Goal: Task Accomplishment & Management: Complete application form

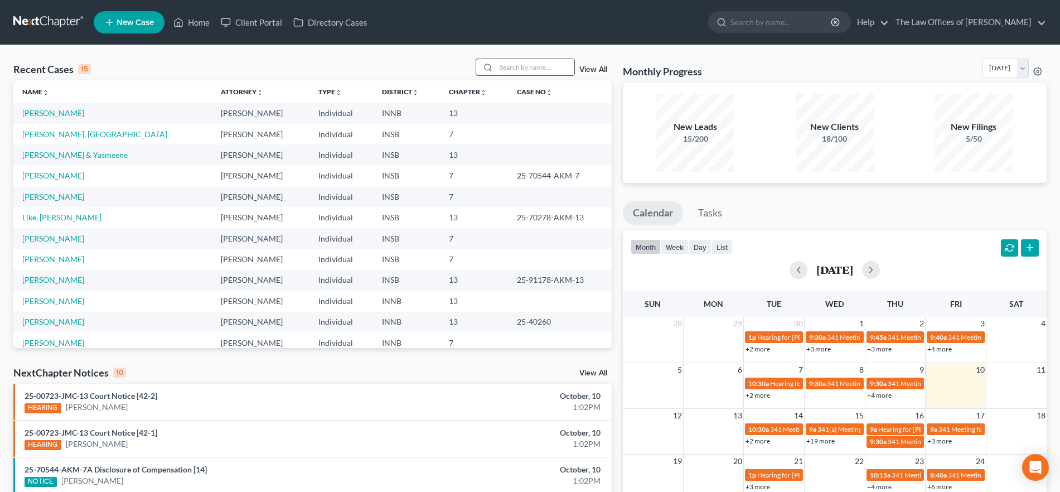
click at [551, 64] on input "search" at bounding box center [535, 67] width 78 height 16
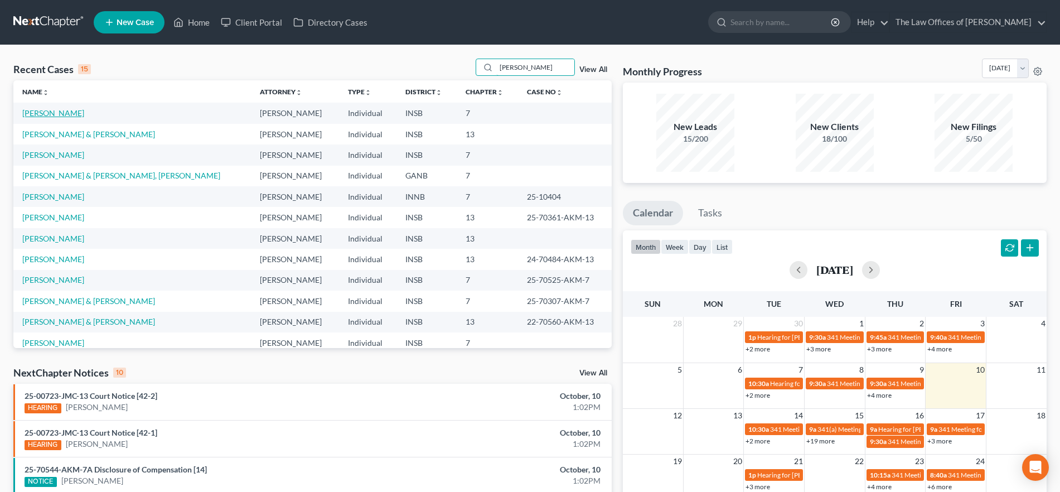
type input "williams"
click at [66, 112] on link "[PERSON_NAME]" at bounding box center [53, 112] width 62 height 9
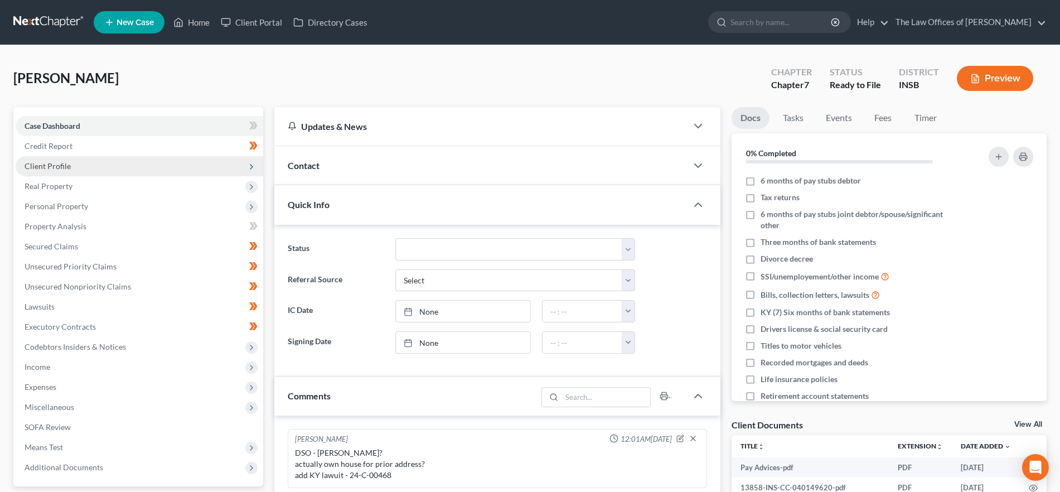
click at [75, 171] on span "Client Profile" at bounding box center [140, 166] width 248 height 20
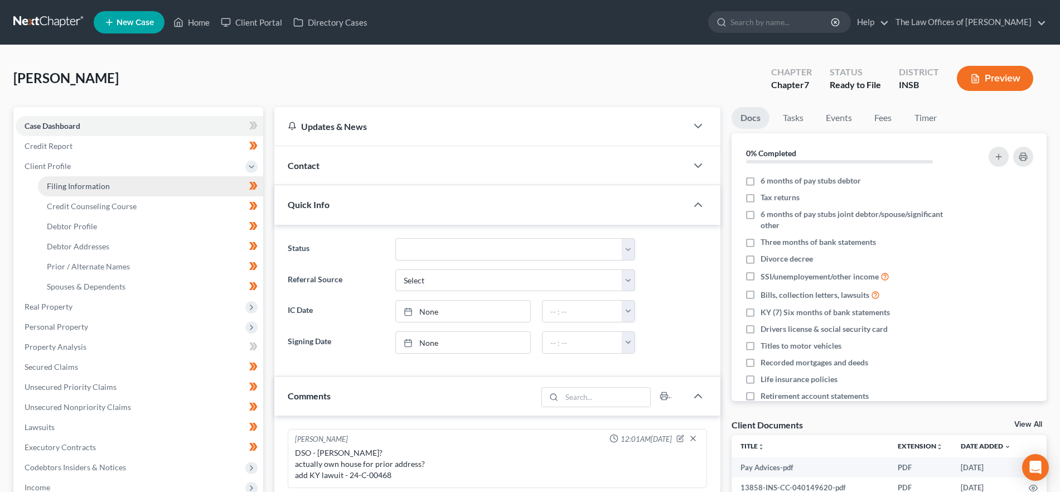
click at [74, 181] on link "Filing Information" at bounding box center [150, 186] width 225 height 20
select select "1"
select select "0"
select select "15"
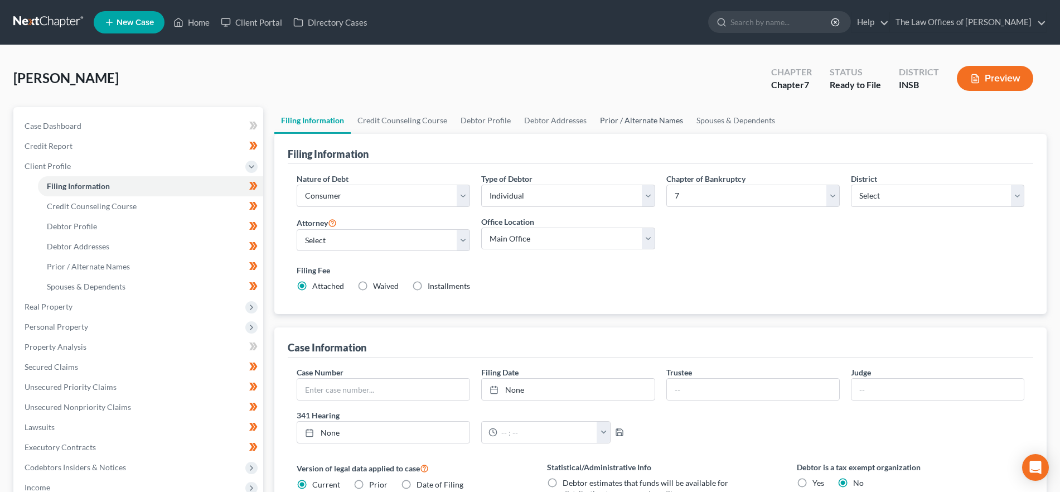
drag, startPoint x: 645, startPoint y: 119, endPoint x: 619, endPoint y: 120, distance: 26.3
click at [644, 119] on link "Prior / Alternate Names" at bounding box center [641, 120] width 96 height 27
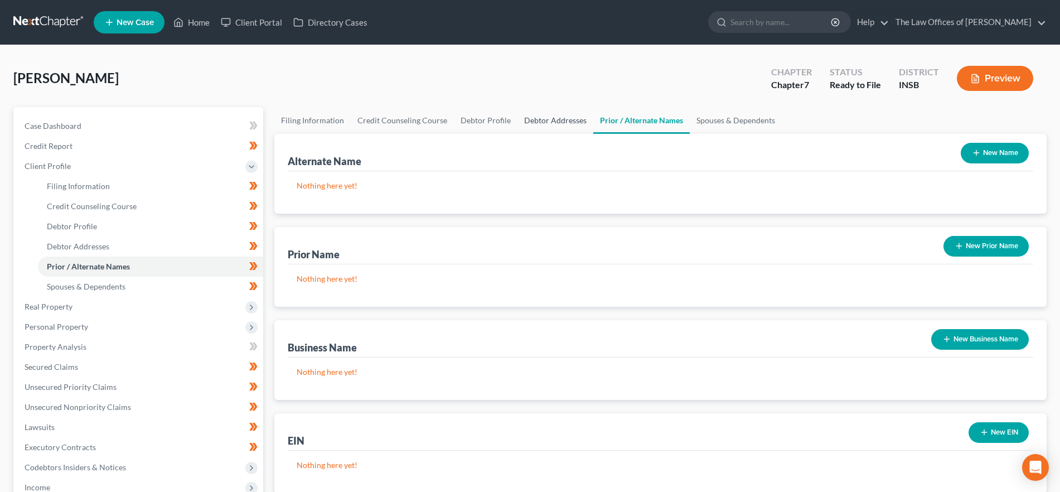
click at [562, 115] on link "Debtor Addresses" at bounding box center [555, 120] width 76 height 27
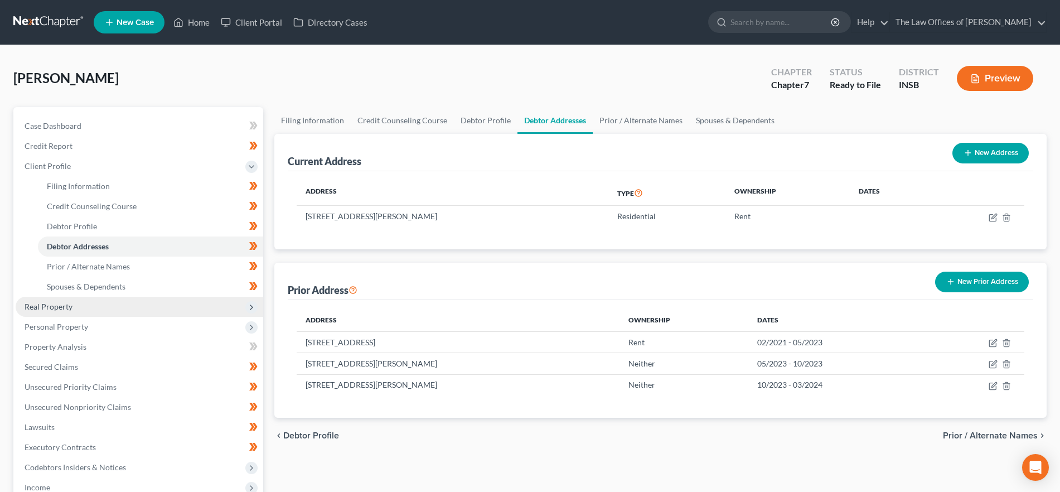
click at [100, 310] on span "Real Property" at bounding box center [140, 307] width 248 height 20
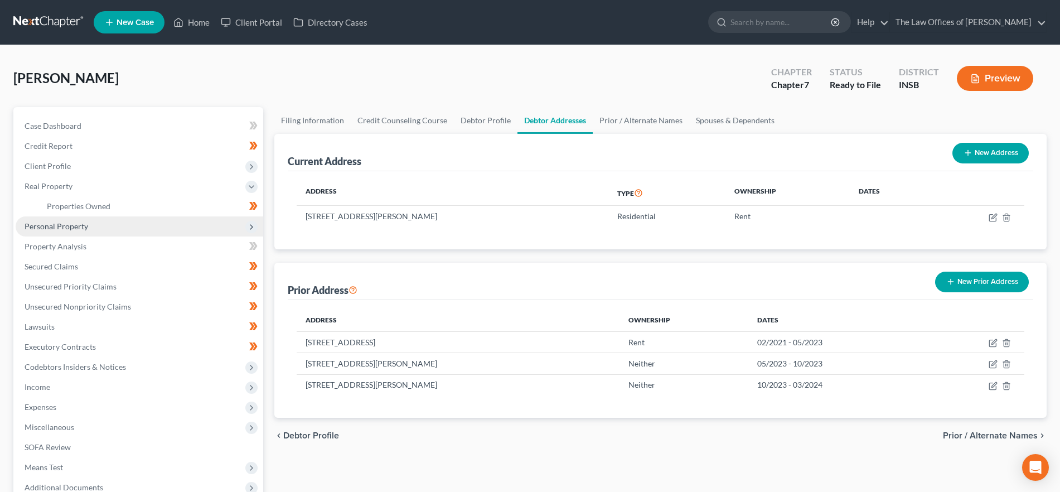
click at [88, 224] on span "Personal Property" at bounding box center [140, 226] width 248 height 20
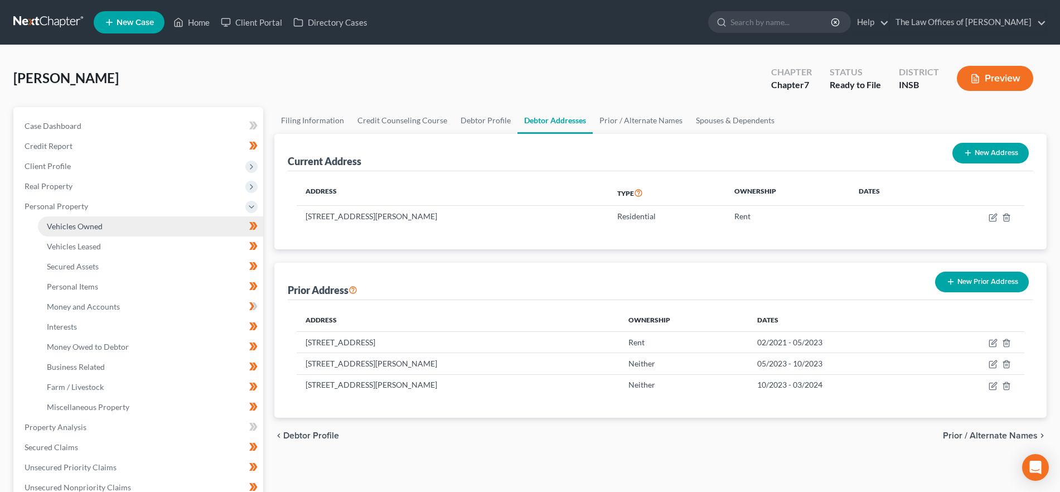
click at [85, 226] on span "Vehicles Owned" at bounding box center [75, 225] width 56 height 9
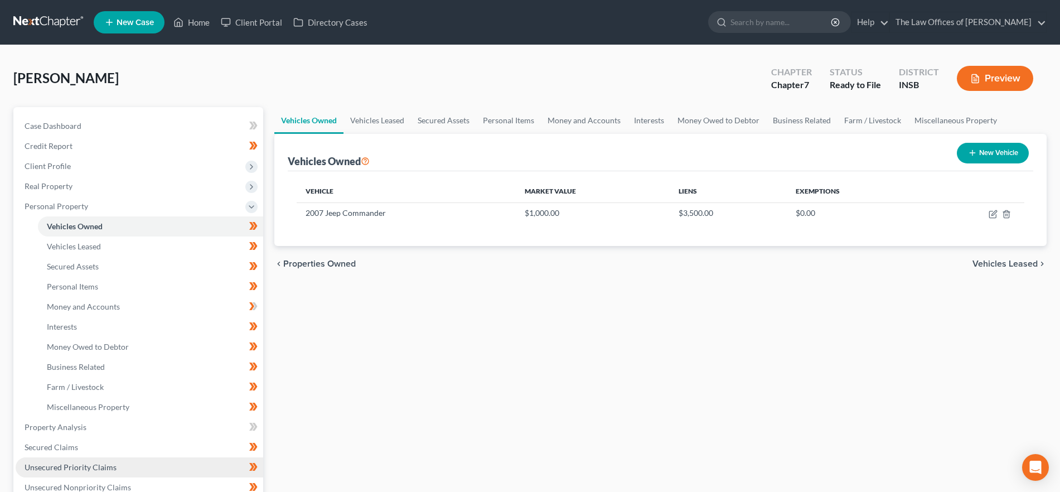
click at [96, 463] on span "Unsecured Priority Claims" at bounding box center [71, 466] width 92 height 9
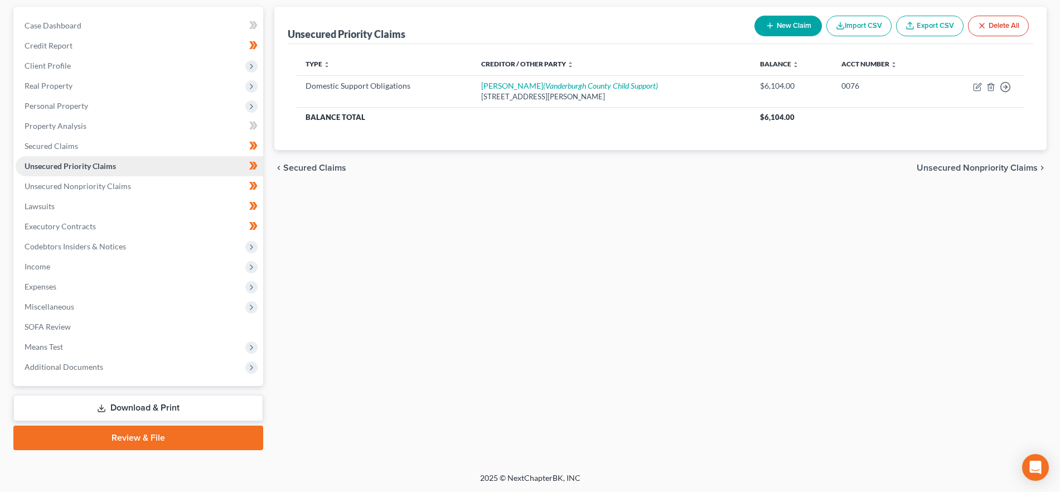
scroll to position [101, 0]
click at [114, 207] on link "Lawsuits" at bounding box center [140, 206] width 248 height 20
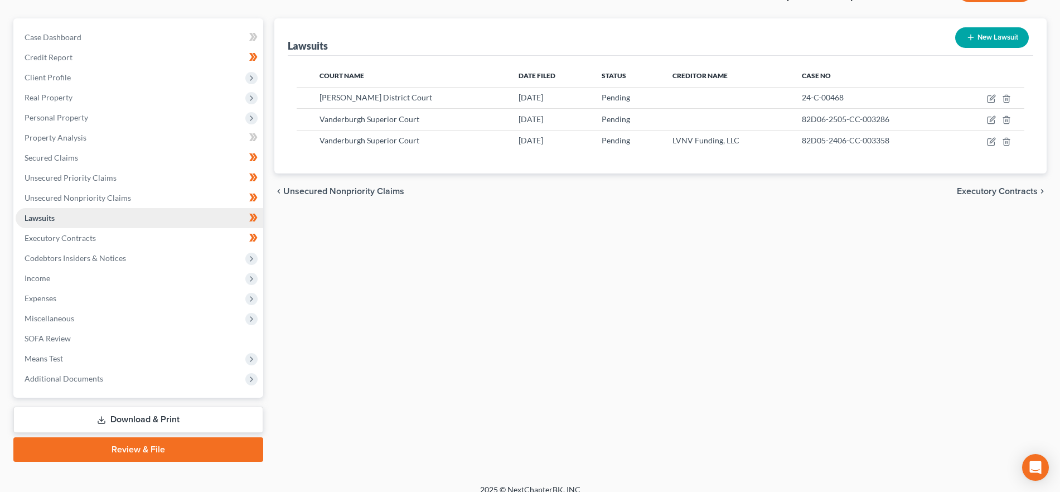
scroll to position [101, 0]
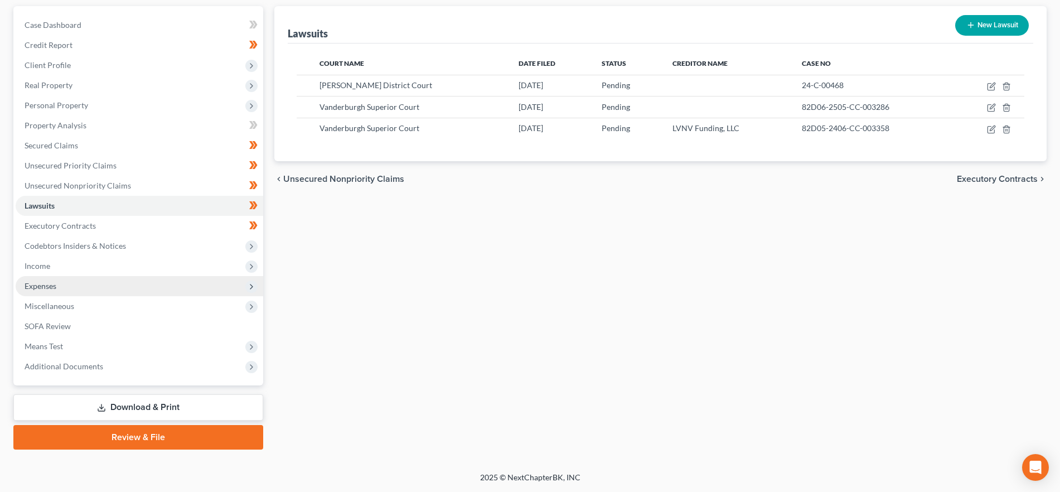
click at [96, 280] on span "Expenses" at bounding box center [140, 286] width 248 height 20
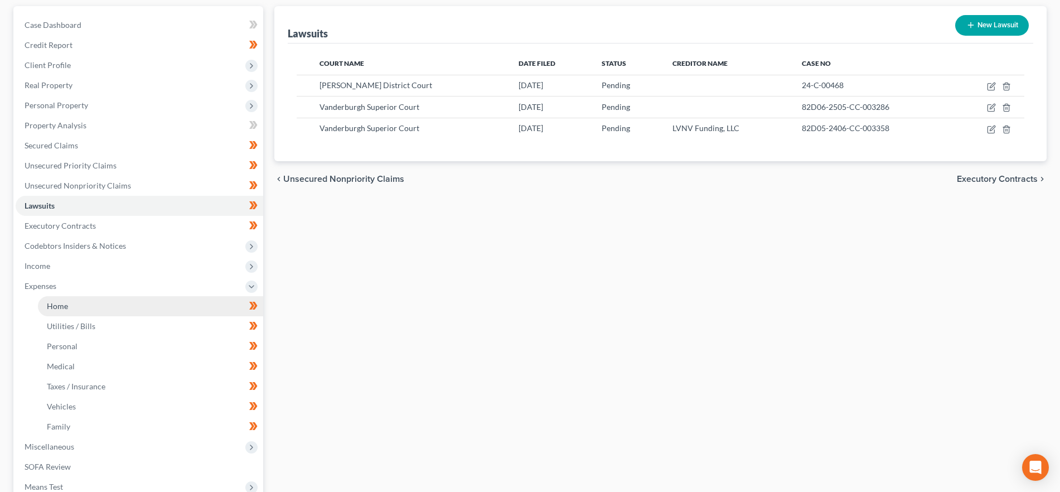
click at [88, 305] on link "Home" at bounding box center [150, 306] width 225 height 20
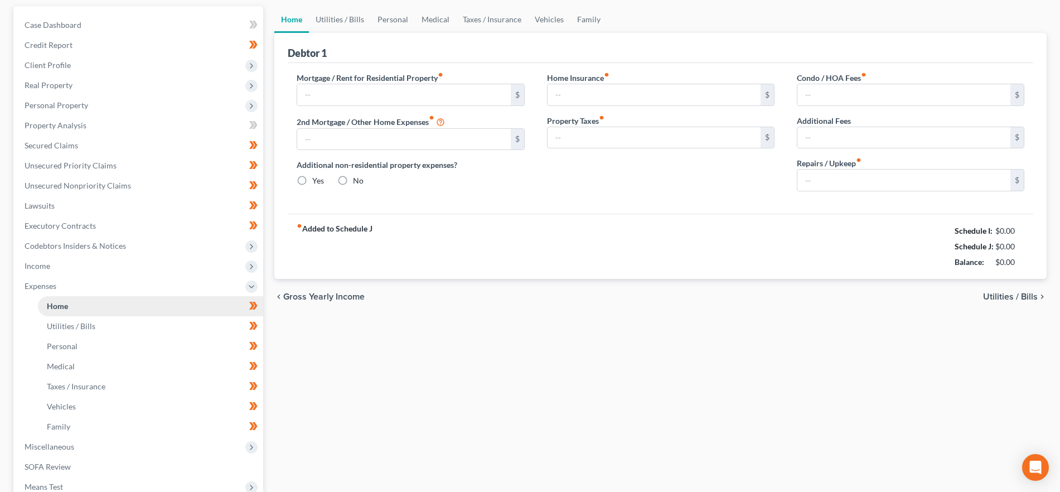
scroll to position [12, 0]
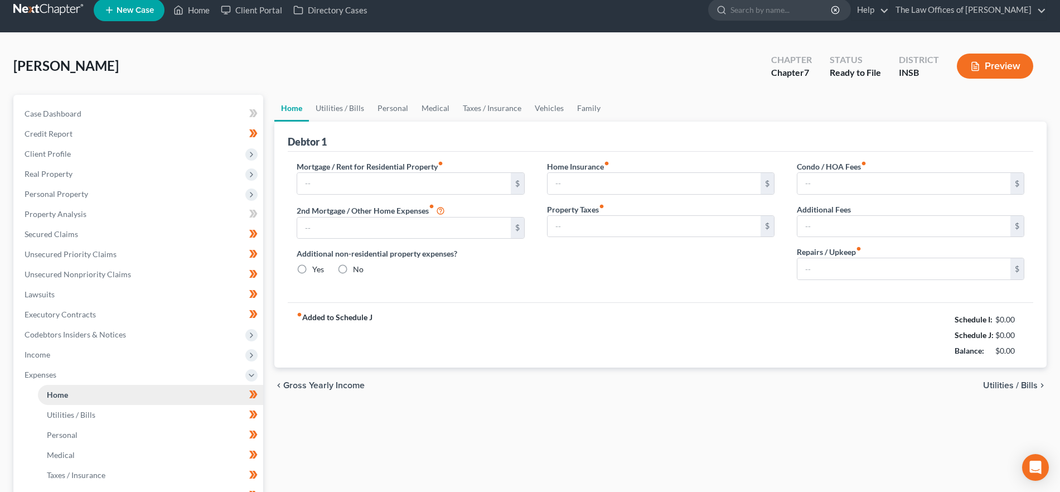
type input "600.00"
type input "0.00"
radio input "true"
type input "0.00"
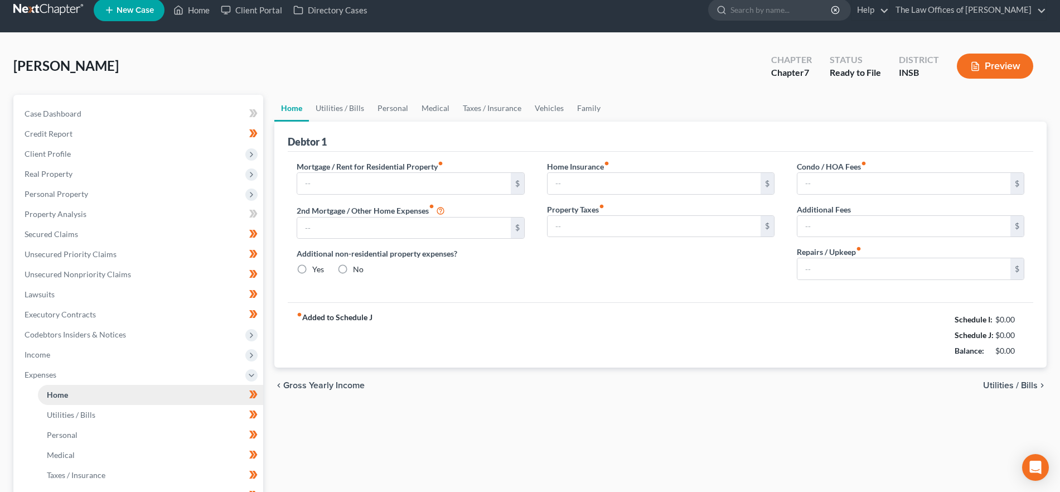
type input "0.00"
type input "10.00"
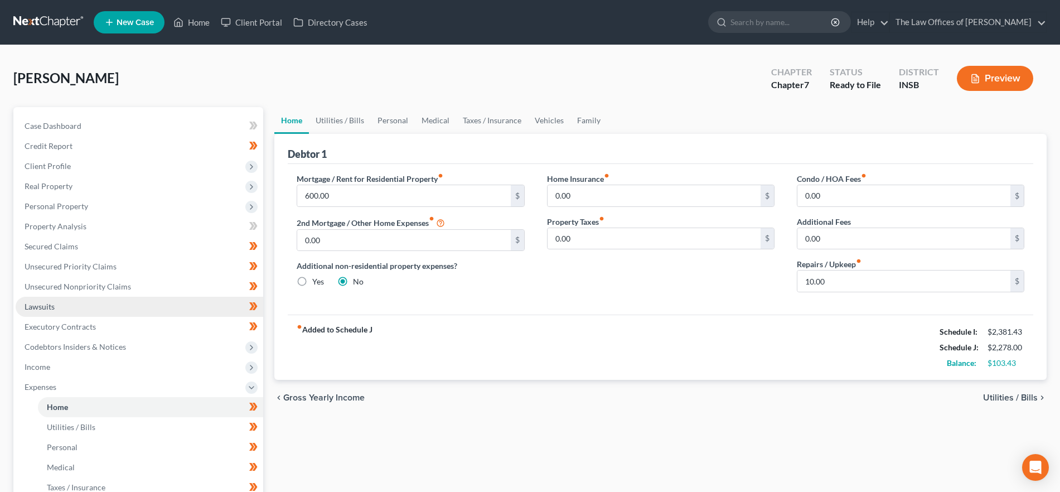
click at [95, 311] on link "Lawsuits" at bounding box center [140, 307] width 248 height 20
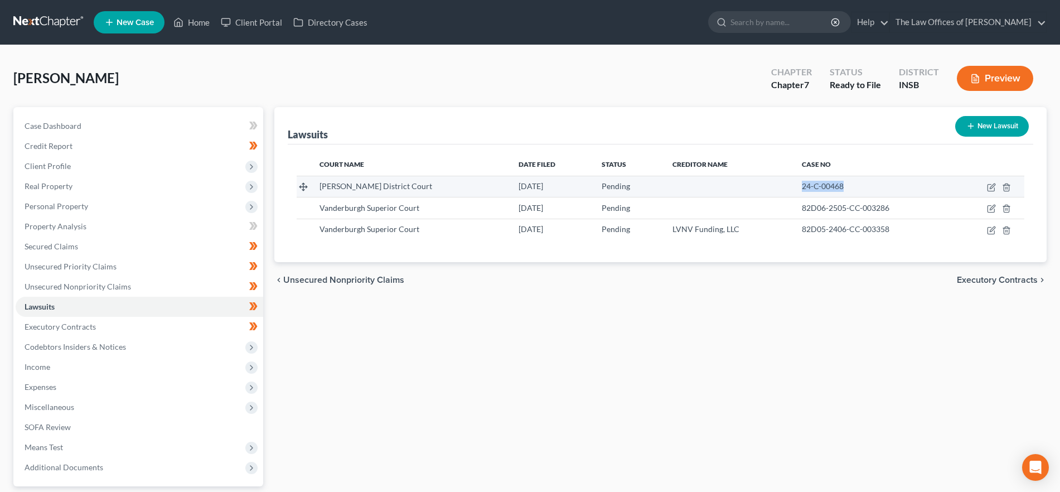
drag, startPoint x: 855, startPoint y: 187, endPoint x: 777, endPoint y: 187, distance: 77.5
click at [777, 187] on tr "Henderson District Court 03/26/2024 Pending 24-C-00468" at bounding box center [661, 186] width 728 height 21
copy span "24-C-00468"
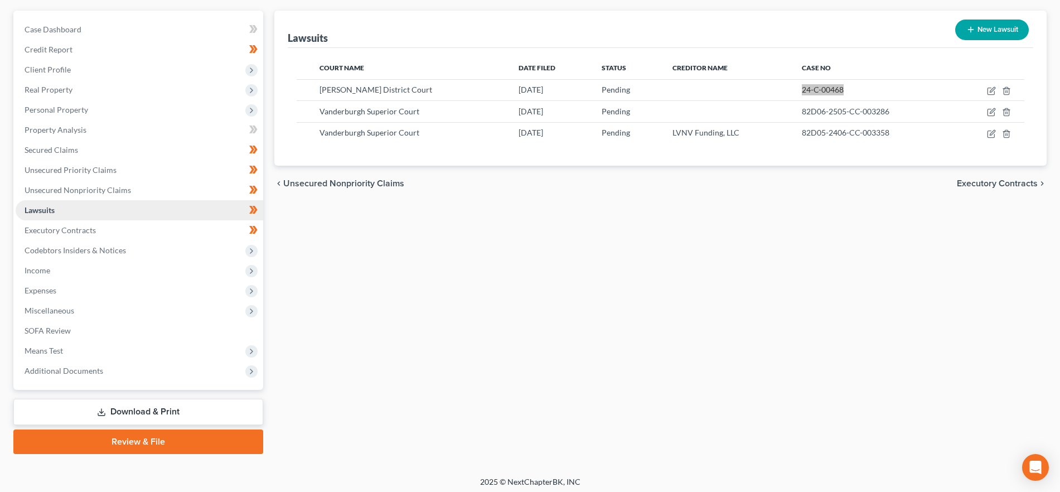
scroll to position [101, 0]
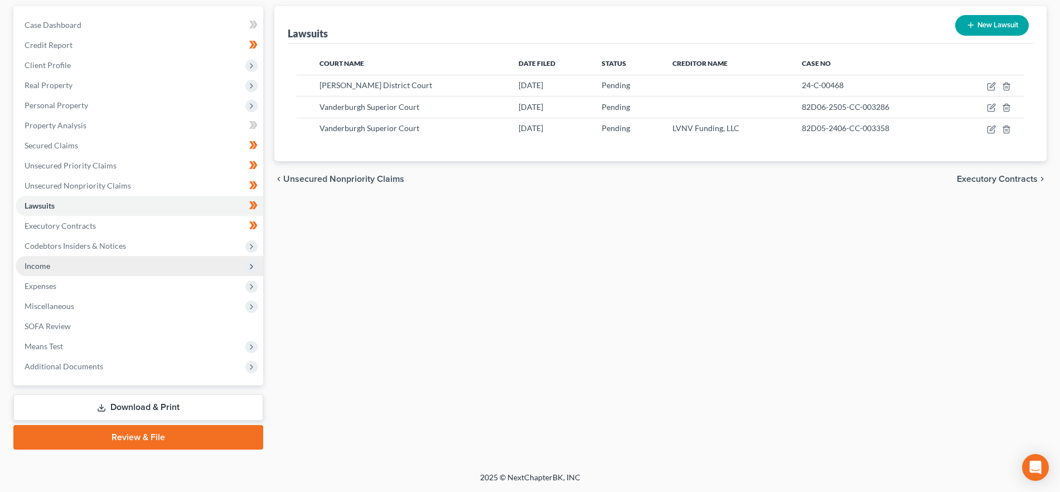
click at [100, 266] on span "Income" at bounding box center [140, 266] width 248 height 20
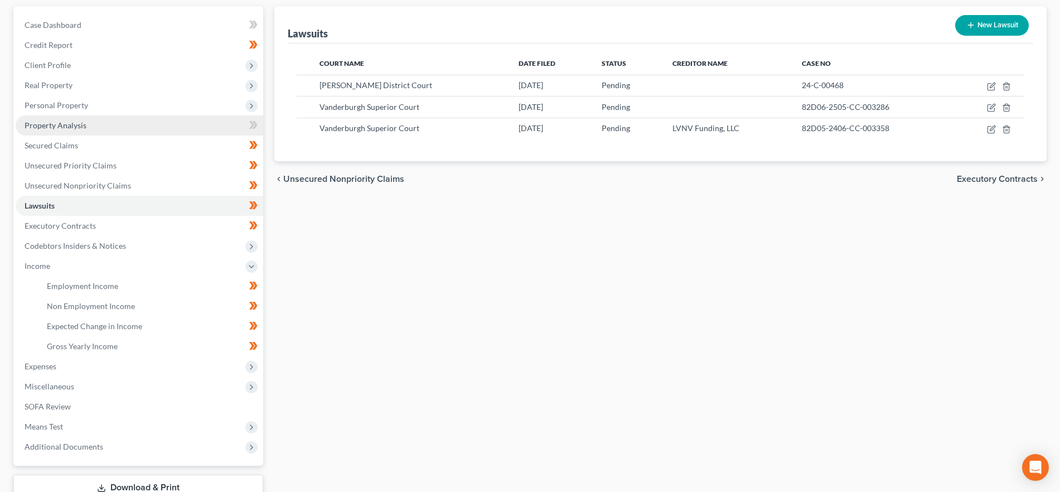
click at [90, 123] on link "Property Analysis" at bounding box center [140, 125] width 248 height 20
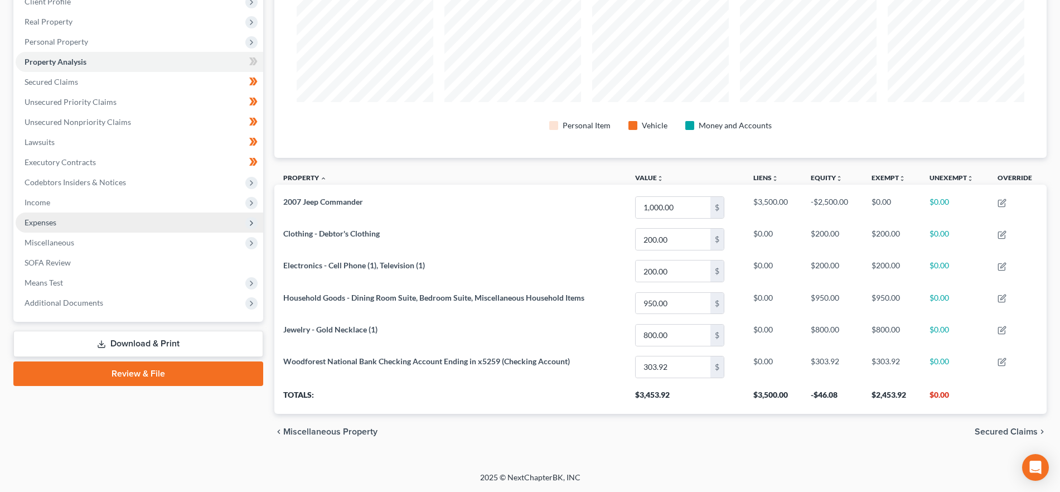
click at [86, 229] on span "Expenses" at bounding box center [140, 222] width 248 height 20
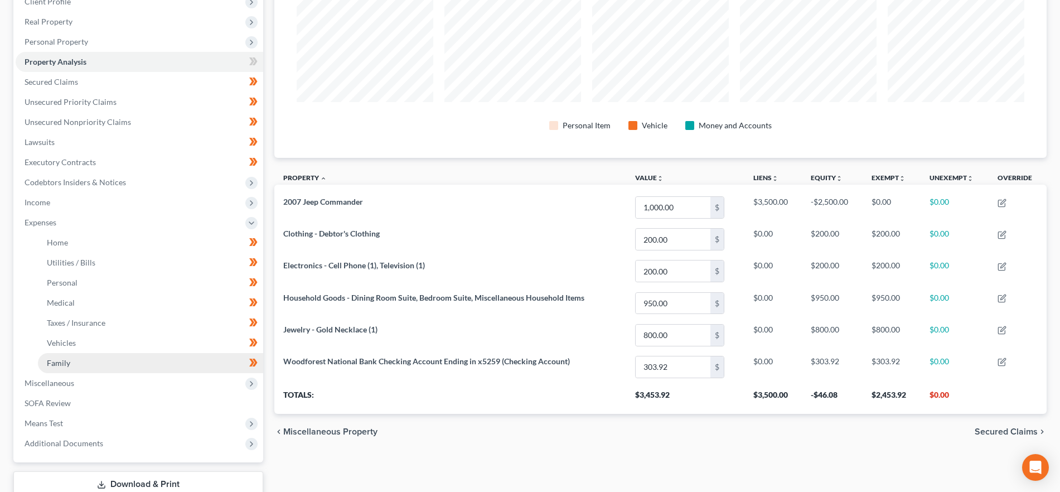
click at [61, 357] on link "Family" at bounding box center [150, 363] width 225 height 20
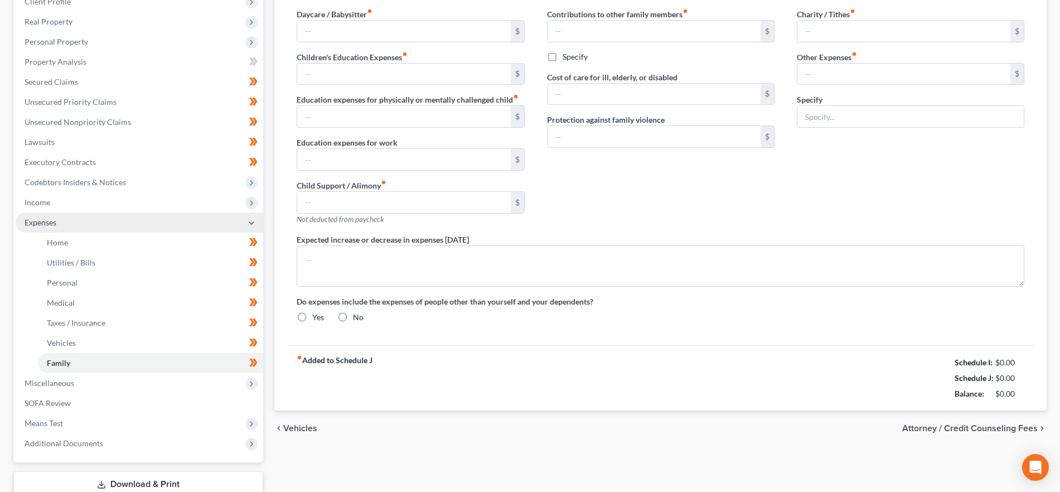
scroll to position [4, 0]
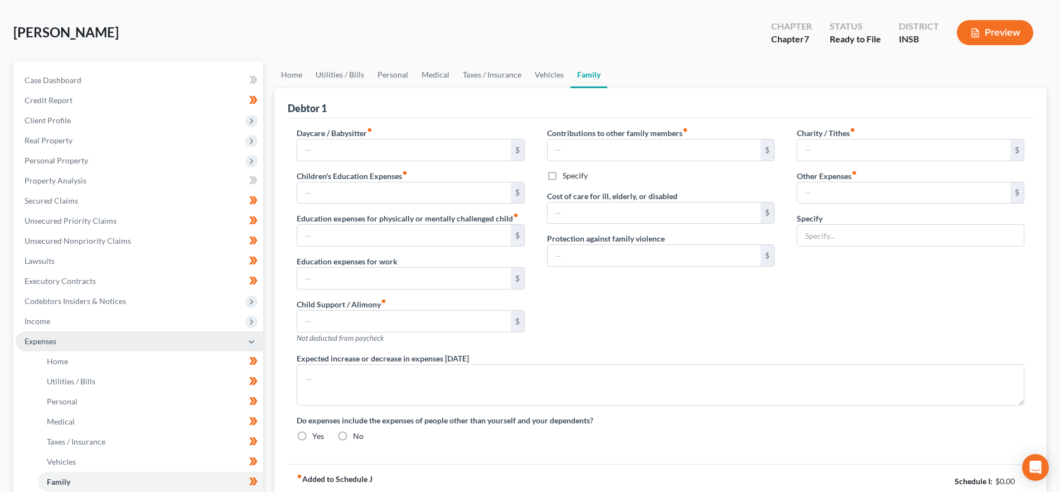
type input "0.00"
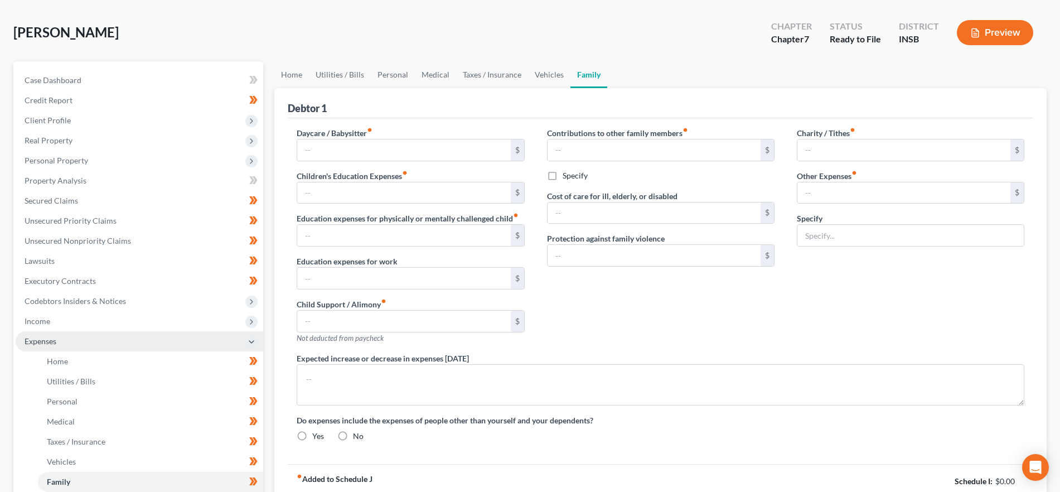
type input "0.00"
type input "58.00"
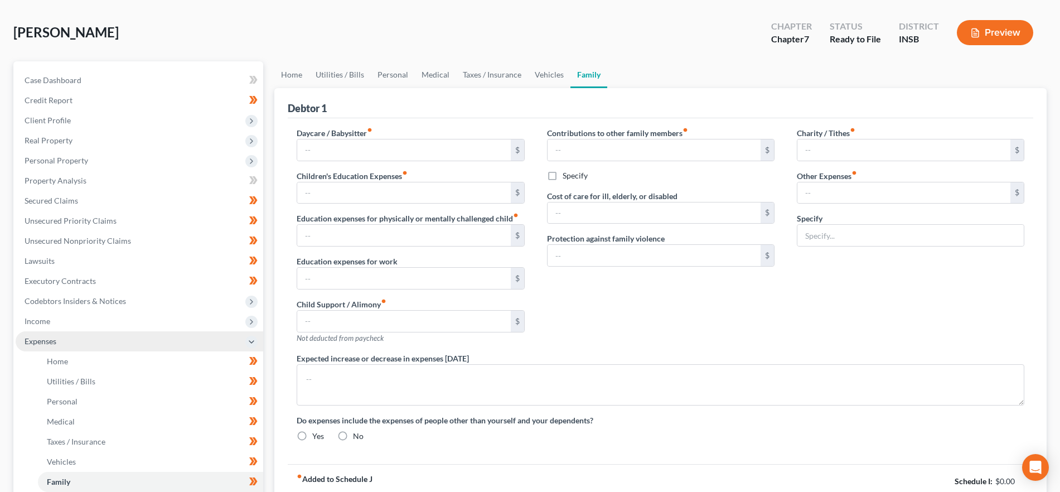
type input "Probation Fees"
type textarea "Subject to Debtor's acceptance of a Chapter 7 Bankruptcy Post-petition Retainer…"
radio input "true"
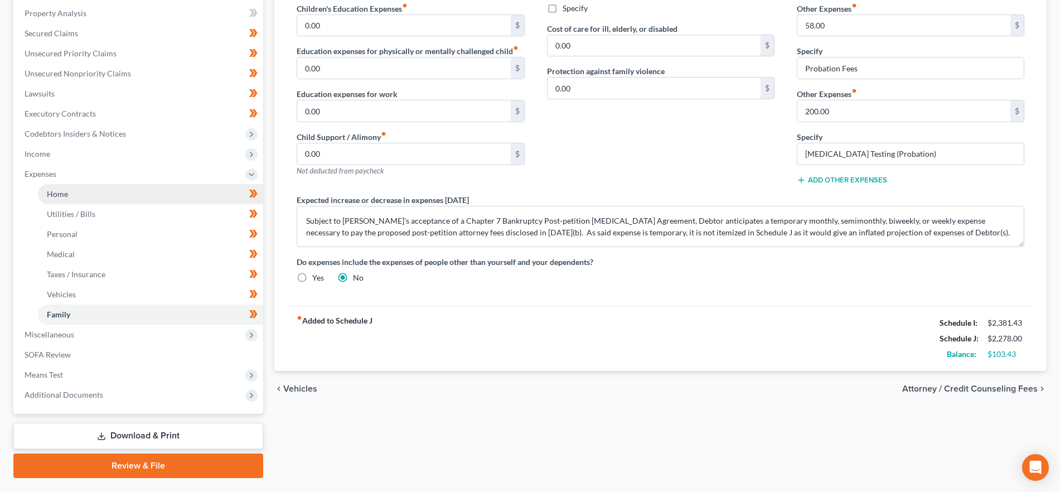
scroll to position [241, 0]
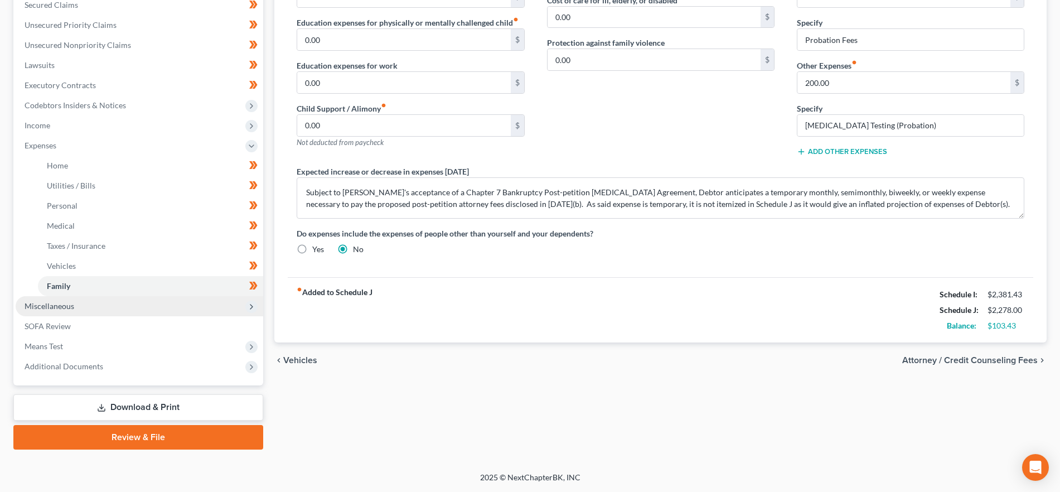
click at [99, 309] on span "Miscellaneous" at bounding box center [140, 306] width 248 height 20
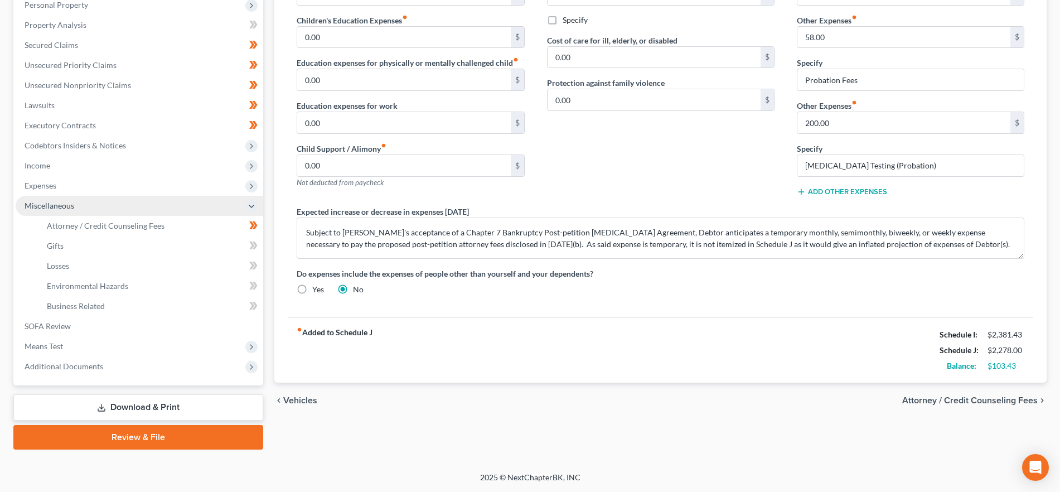
scroll to position [201, 0]
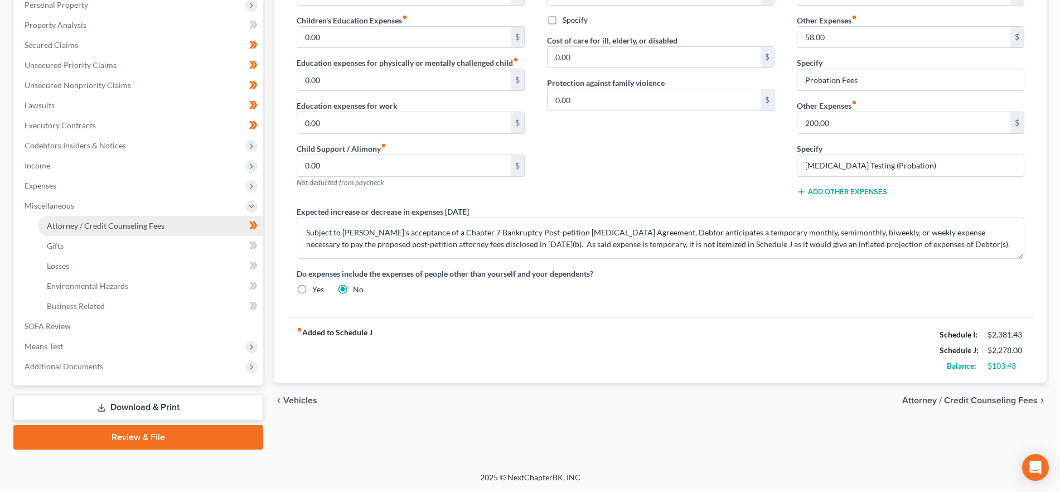
click at [112, 227] on span "Attorney / Credit Counseling Fees" at bounding box center [106, 225] width 118 height 9
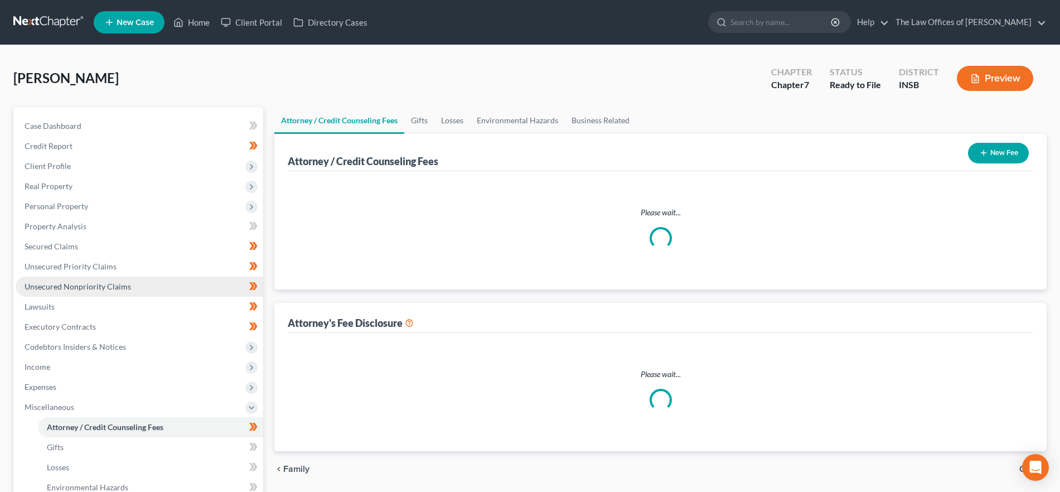
select select "18"
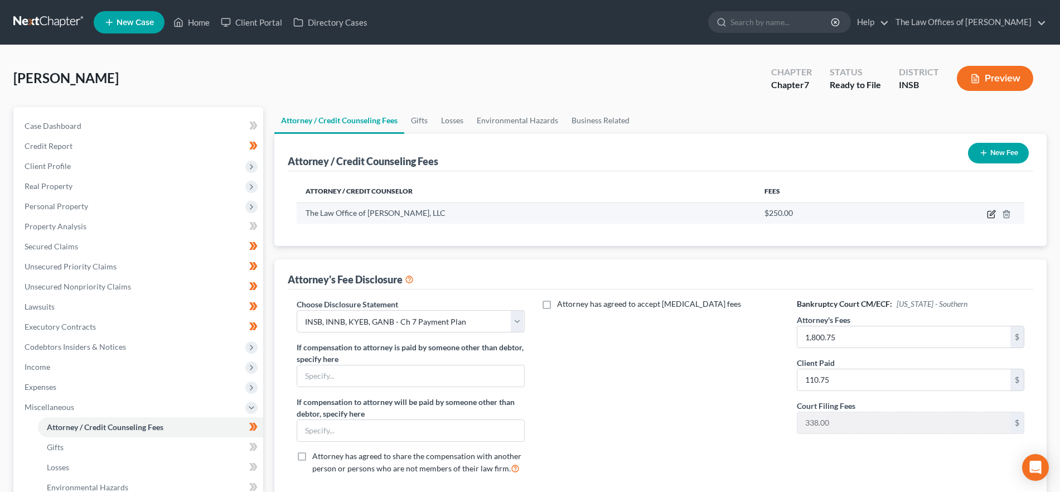
click at [990, 211] on icon "button" at bounding box center [991, 214] width 9 height 9
select select "15"
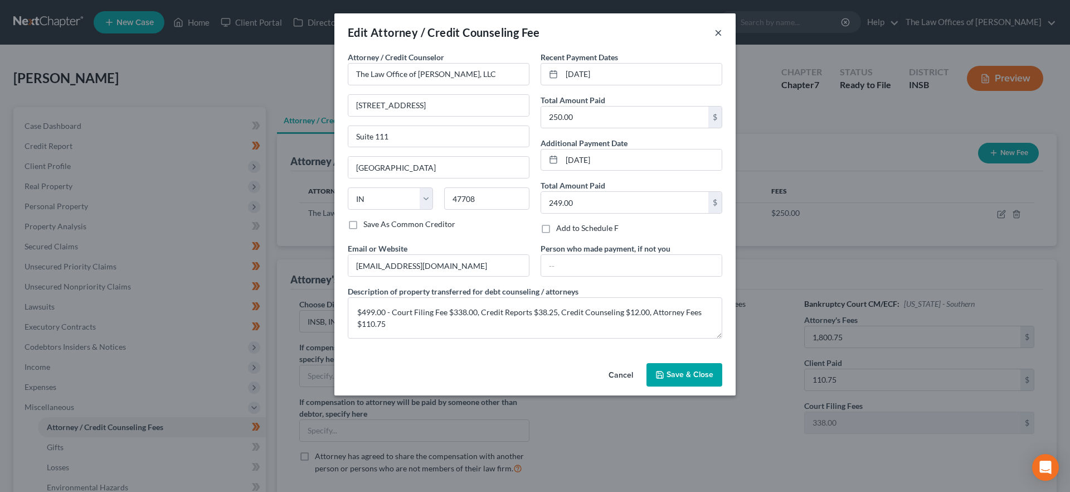
click at [718, 32] on button "×" at bounding box center [719, 32] width 8 height 13
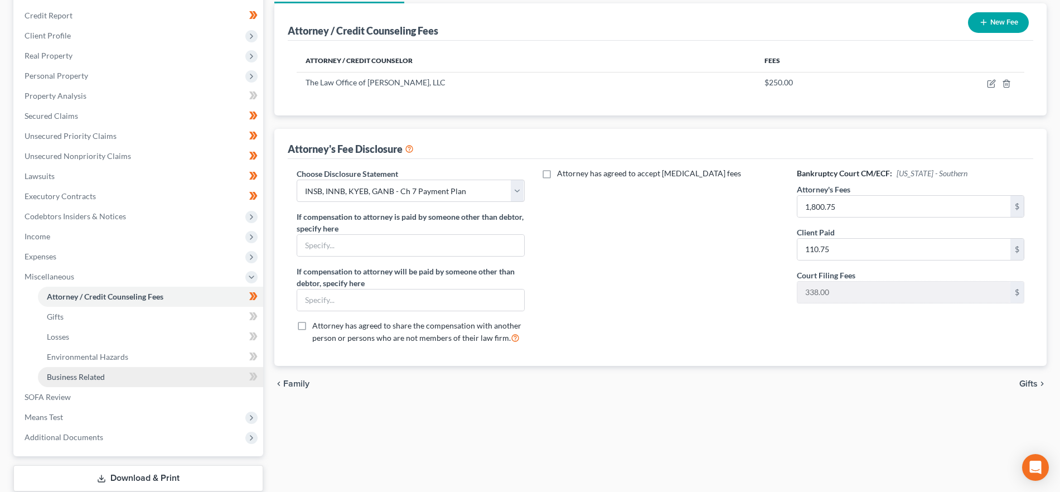
scroll to position [201, 0]
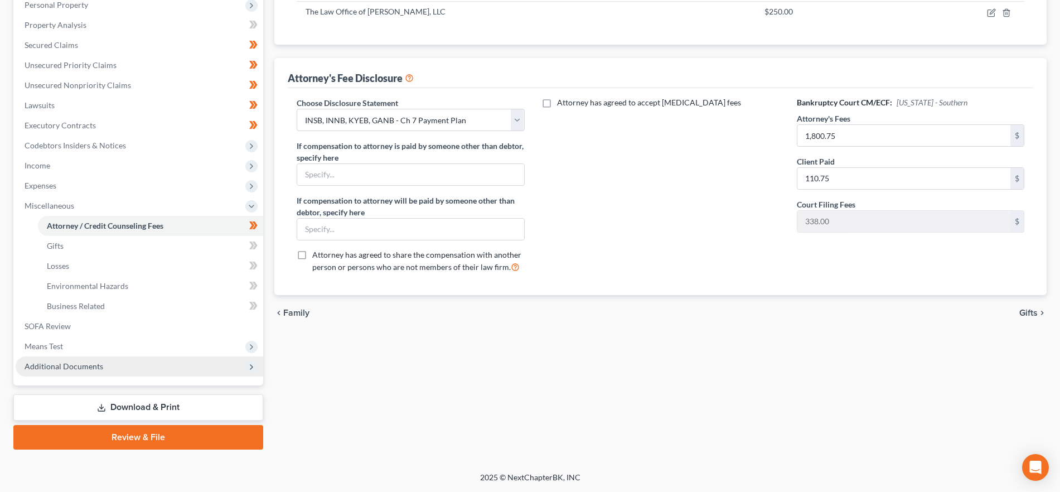
click at [142, 365] on span "Additional Documents" at bounding box center [140, 366] width 248 height 20
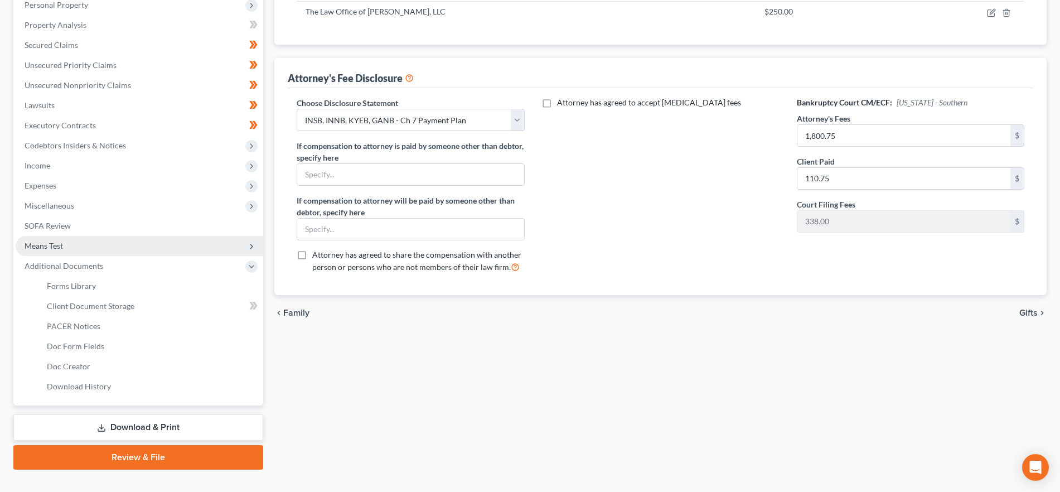
click at [109, 245] on span "Means Test" at bounding box center [140, 246] width 248 height 20
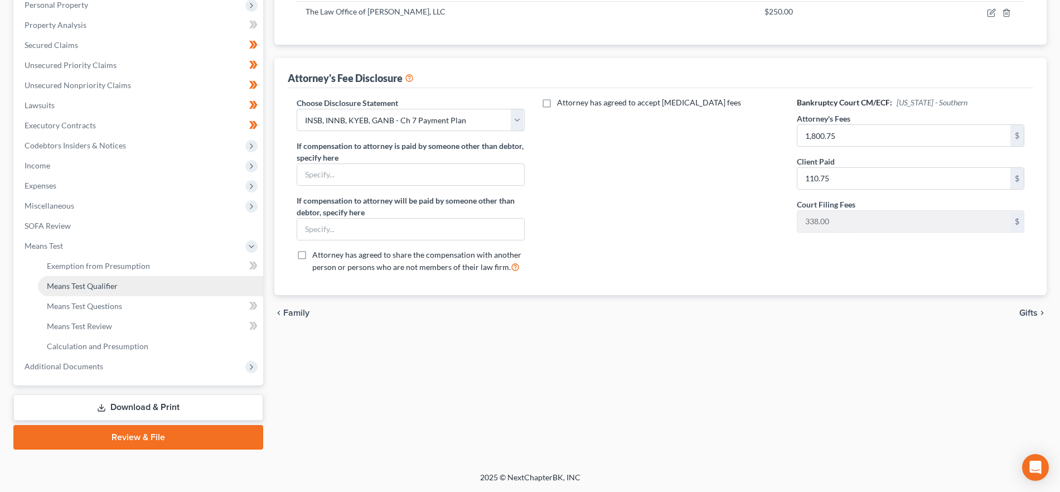
click at [94, 286] on span "Means Test Qualifier" at bounding box center [82, 285] width 71 height 9
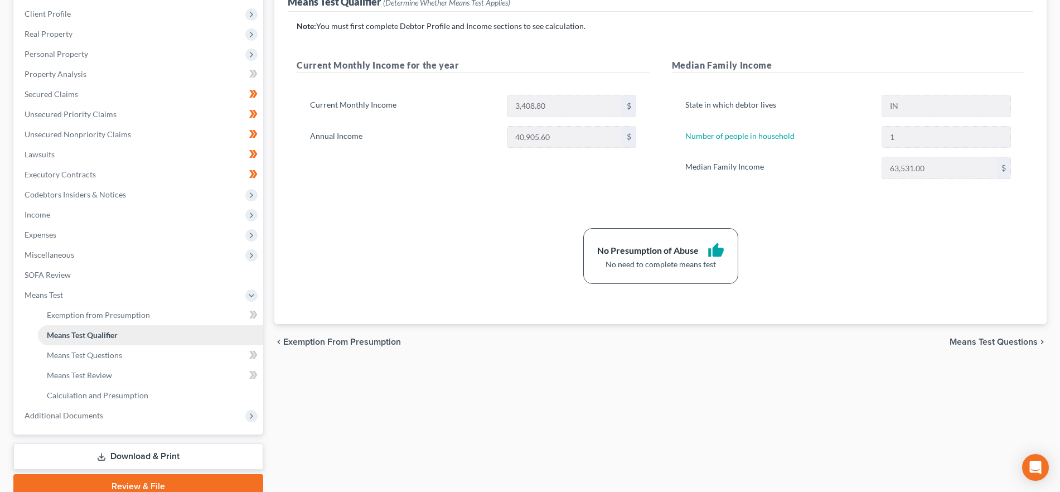
scroll to position [201, 0]
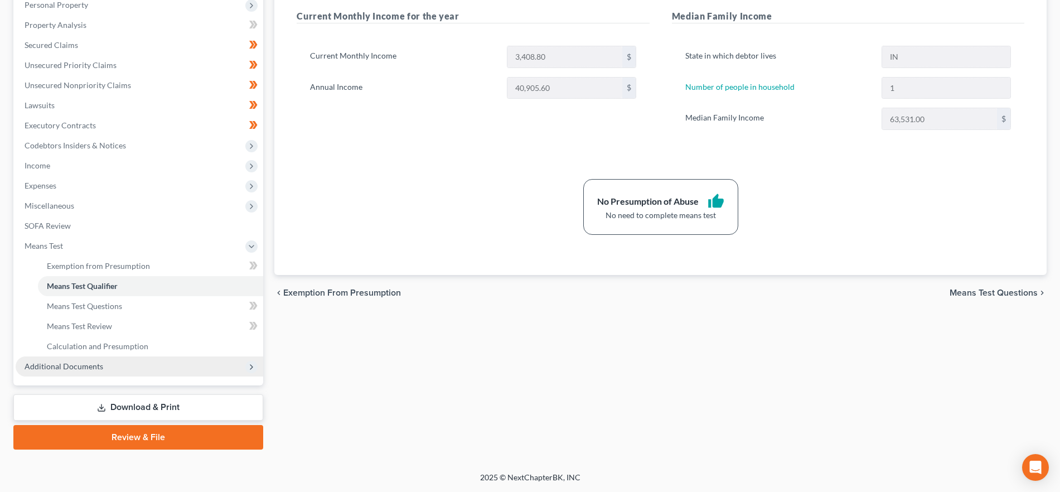
click at [75, 372] on span "Additional Documents" at bounding box center [140, 366] width 248 height 20
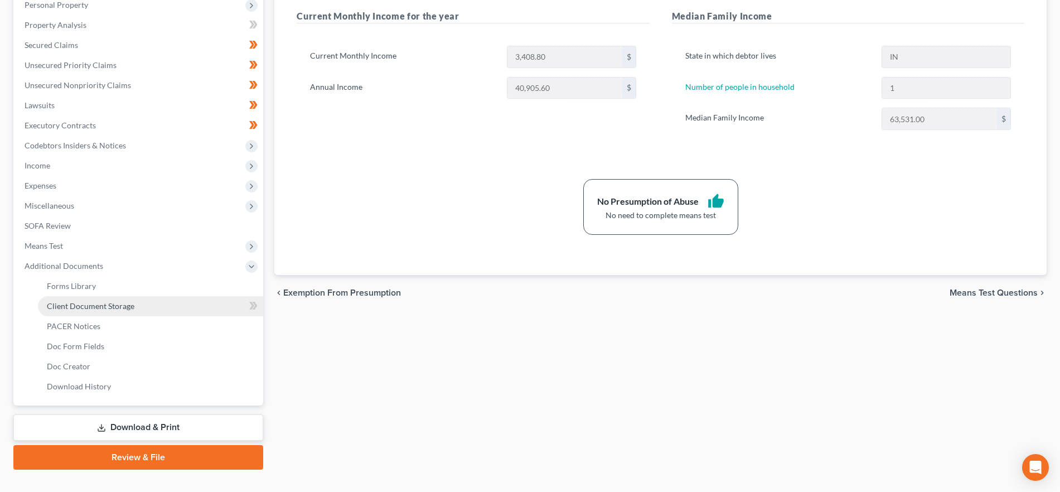
click at [82, 307] on span "Client Document Storage" at bounding box center [91, 305] width 88 height 9
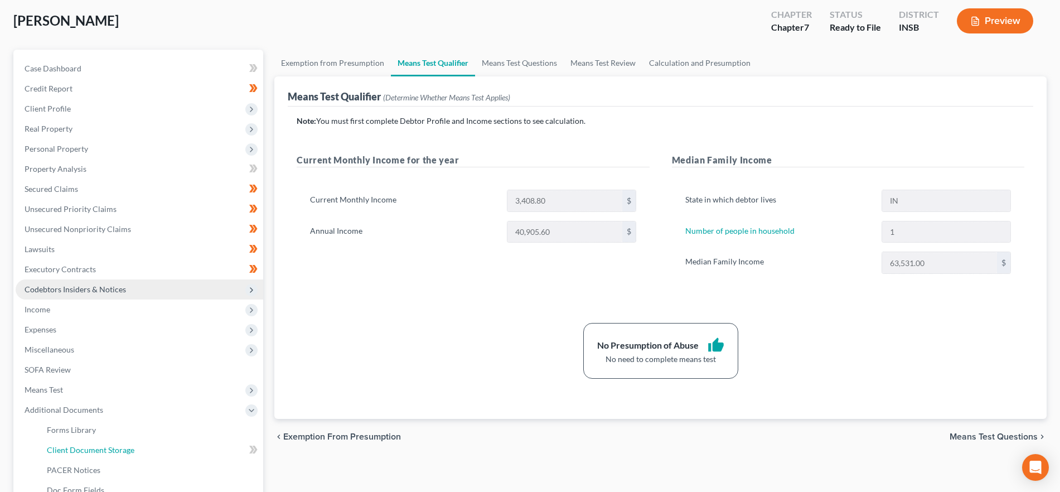
select select "9"
select select "15"
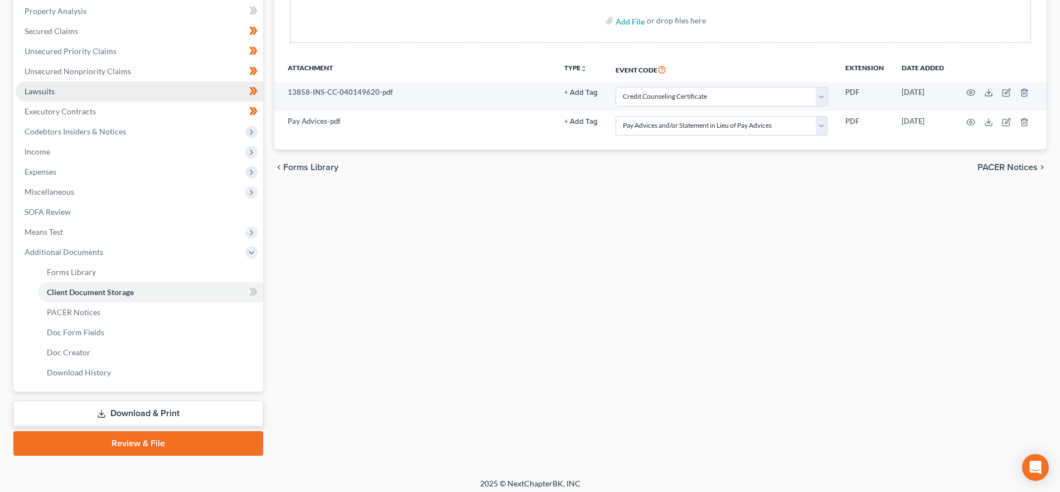
scroll to position [221, 0]
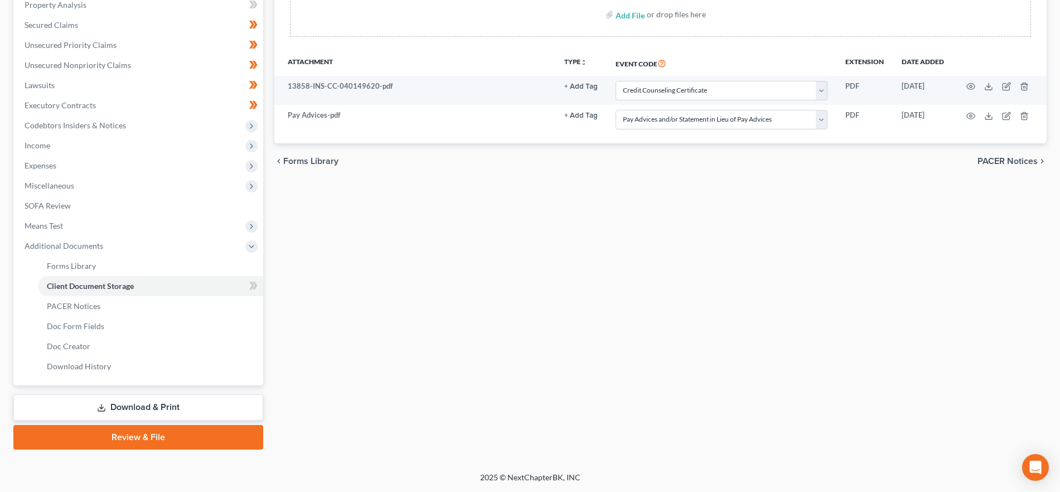
click at [142, 430] on link "Review & File" at bounding box center [138, 437] width 250 height 25
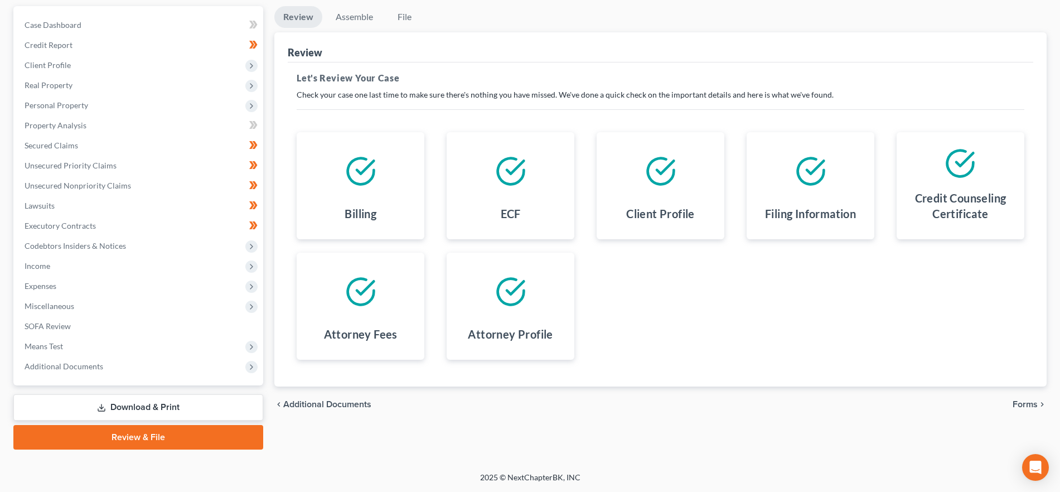
click at [1021, 408] on span "Forms" at bounding box center [1024, 404] width 25 height 9
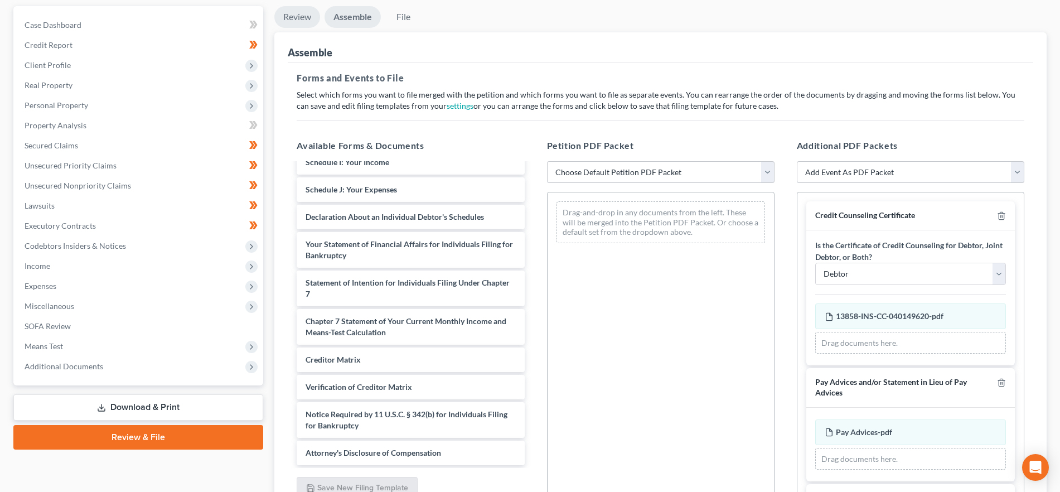
click at [294, 21] on link "Review" at bounding box center [297, 17] width 46 height 22
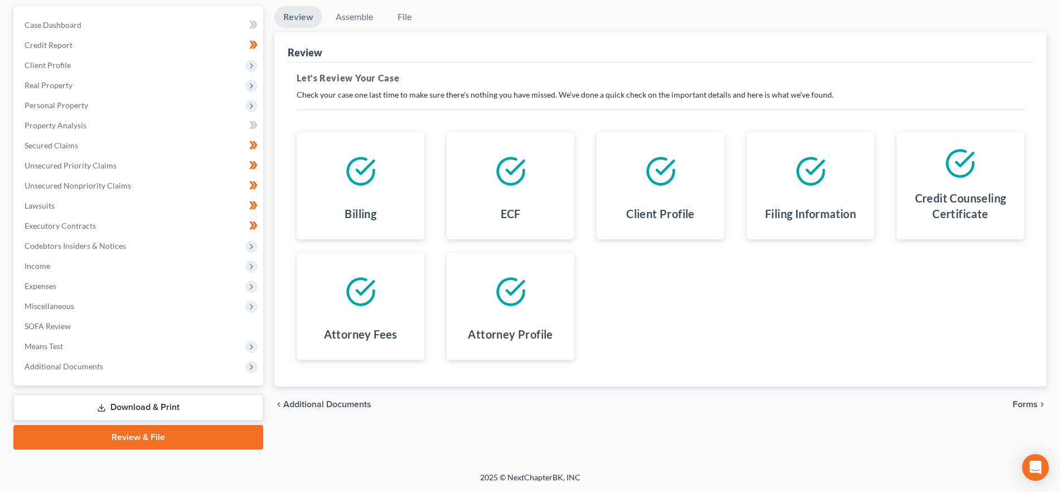
click at [1028, 403] on span "Forms" at bounding box center [1024, 404] width 25 height 9
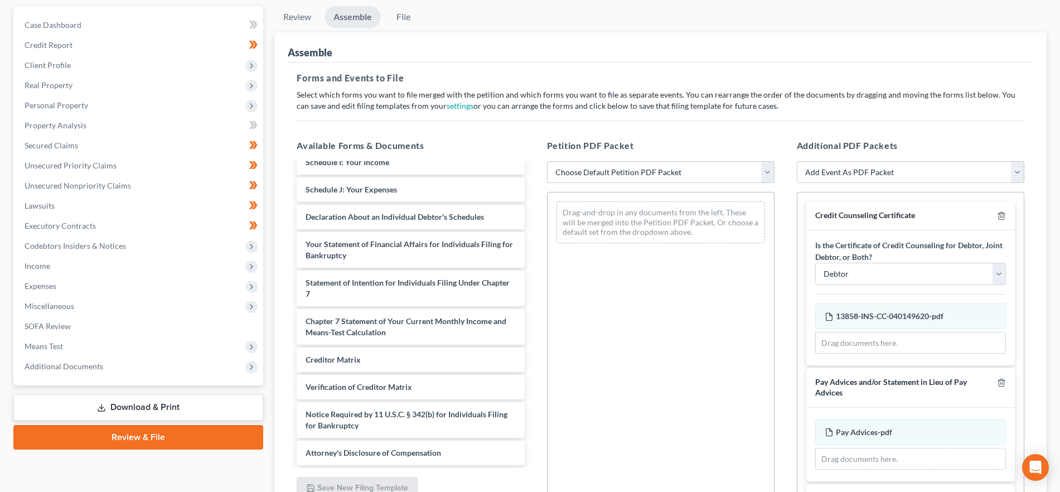
click at [656, 173] on select "Choose Default Petition PDF Packet Emergency Filing (Voluntary Petition and Cre…" at bounding box center [660, 172] width 227 height 22
select select "1"
click at [547, 161] on select "Choose Default Petition PDF Packet Emergency Filing (Voluntary Petition and Cre…" at bounding box center [660, 172] width 227 height 22
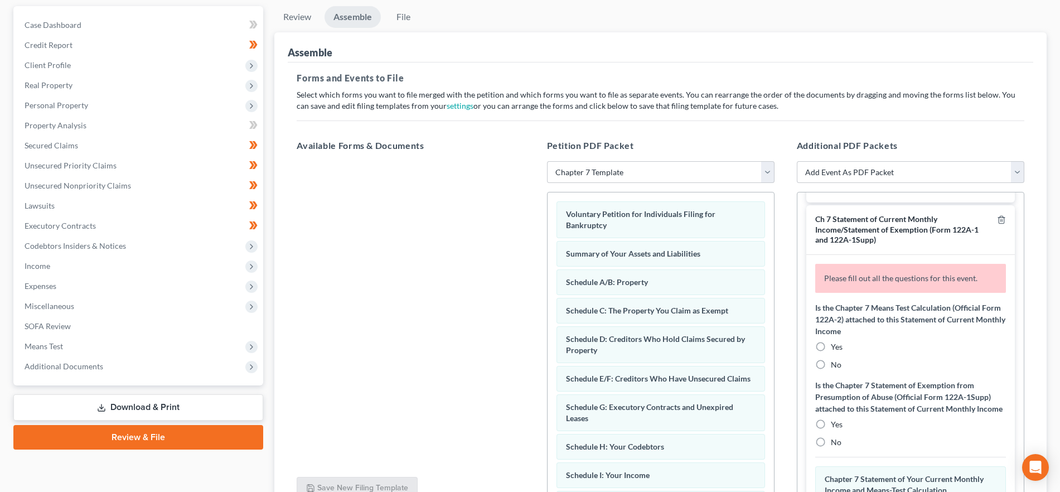
drag, startPoint x: 831, startPoint y: 365, endPoint x: 842, endPoint y: 390, distance: 26.9
click at [831, 365] on span "No" at bounding box center [836, 364] width 11 height 9
click at [835, 365] on input "No" at bounding box center [838, 362] width 7 height 7
radio input "true"
drag, startPoint x: 819, startPoint y: 454, endPoint x: 840, endPoint y: 443, distance: 24.2
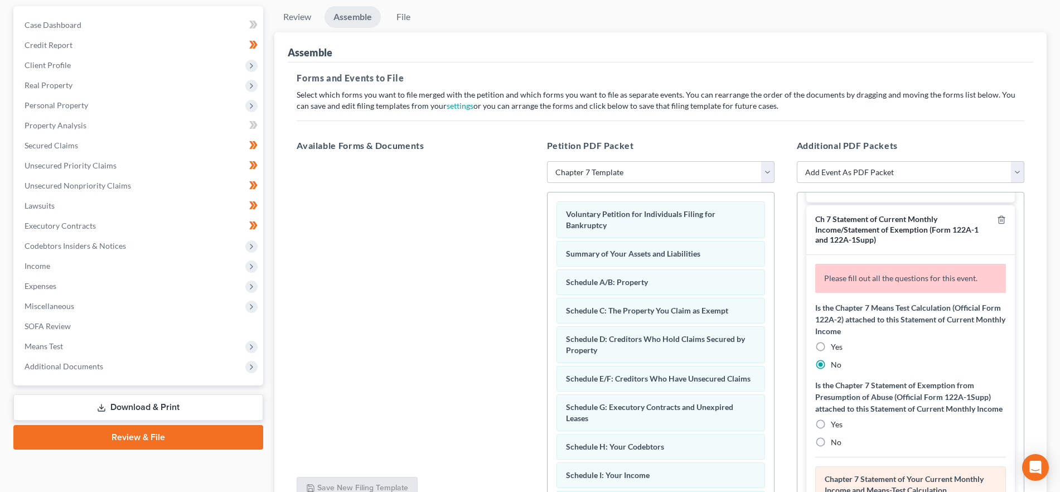
click at [831, 448] on label "No" at bounding box center [836, 442] width 11 height 11
click at [835, 444] on input "No" at bounding box center [838, 440] width 7 height 7
radio input "true"
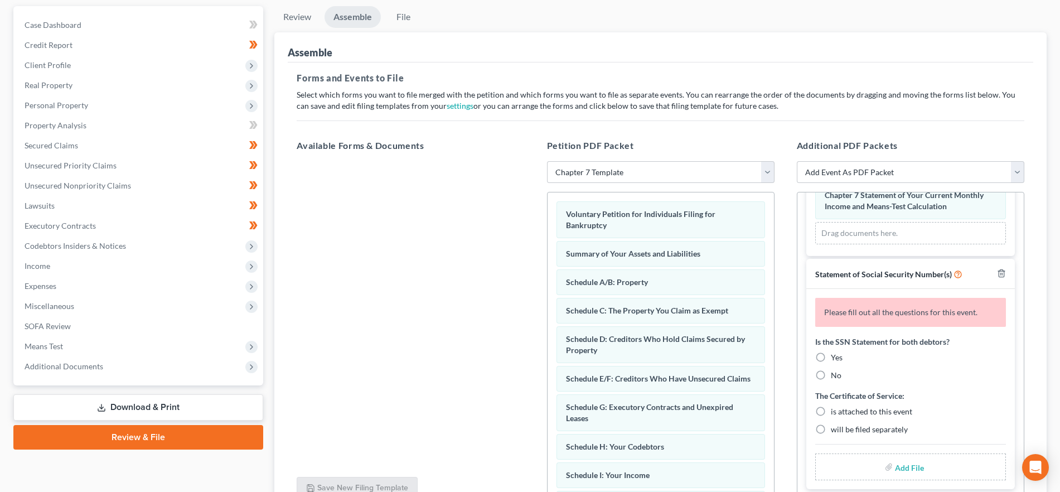
click at [831, 358] on label "Yes" at bounding box center [837, 357] width 12 height 11
click at [835, 358] on input "Yes" at bounding box center [838, 355] width 7 height 7
radio input "true"
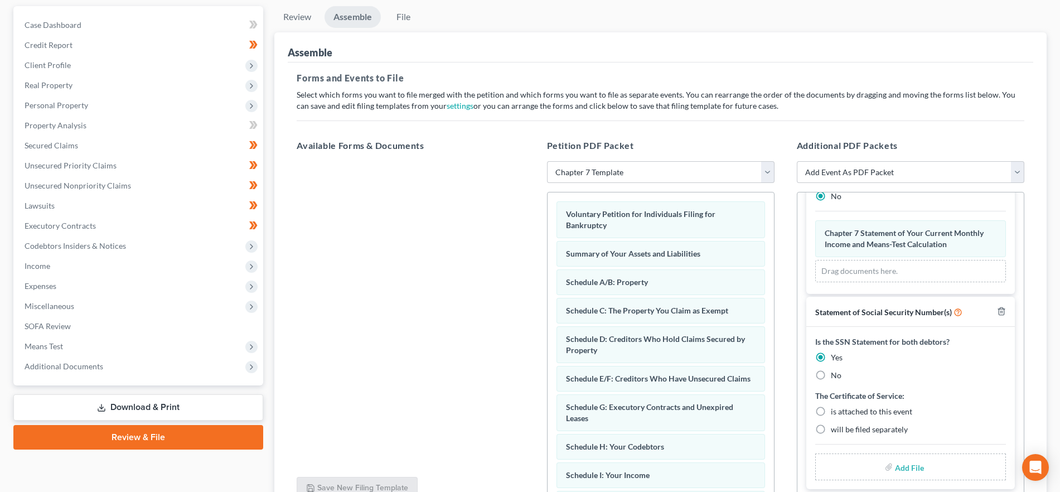
click at [831, 413] on label "is attached to this event" at bounding box center [871, 411] width 81 height 11
click at [835, 413] on input "is attached to this event" at bounding box center [838, 409] width 7 height 7
radio input "true"
click at [908, 472] on input "file" at bounding box center [908, 467] width 27 height 20
type input "C:\fakepath\SSN.pdf"
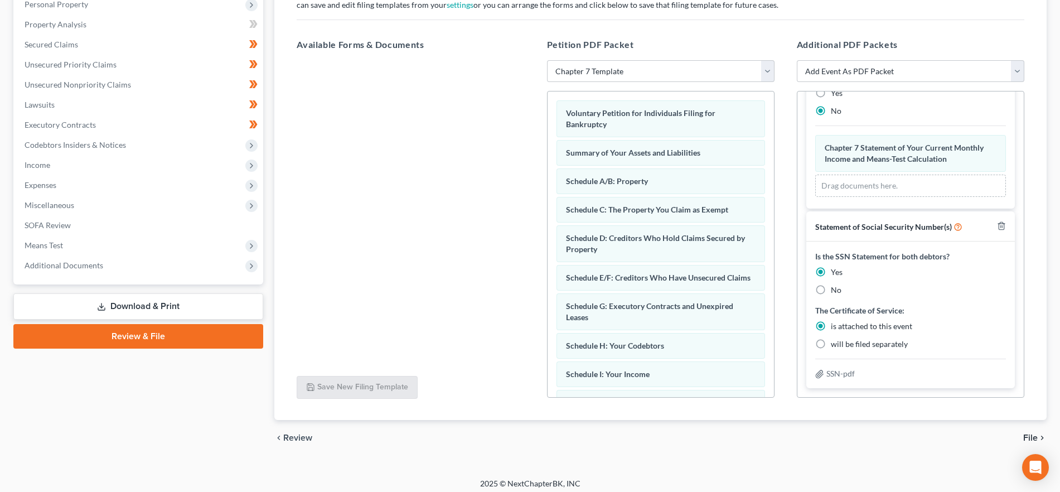
scroll to position [208, 0]
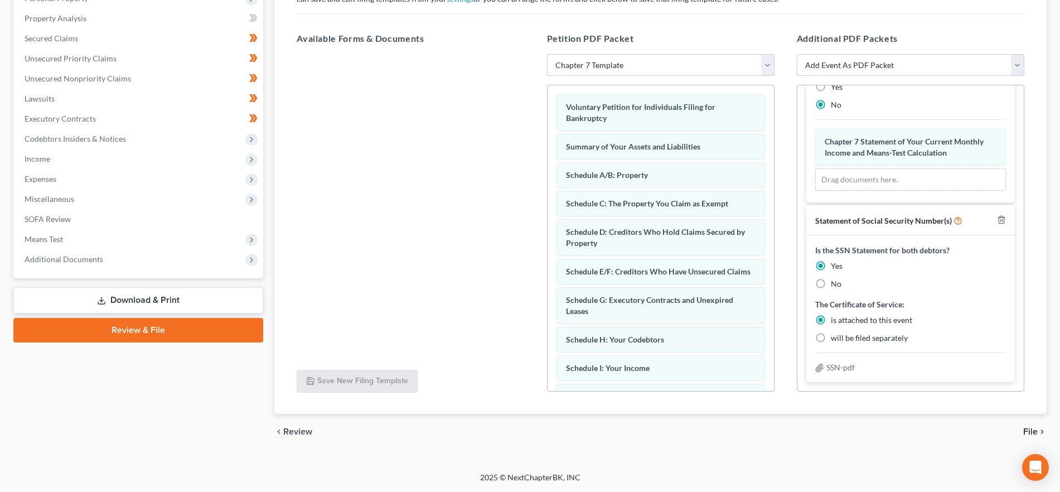
click at [1025, 427] on span "File" at bounding box center [1030, 431] width 14 height 9
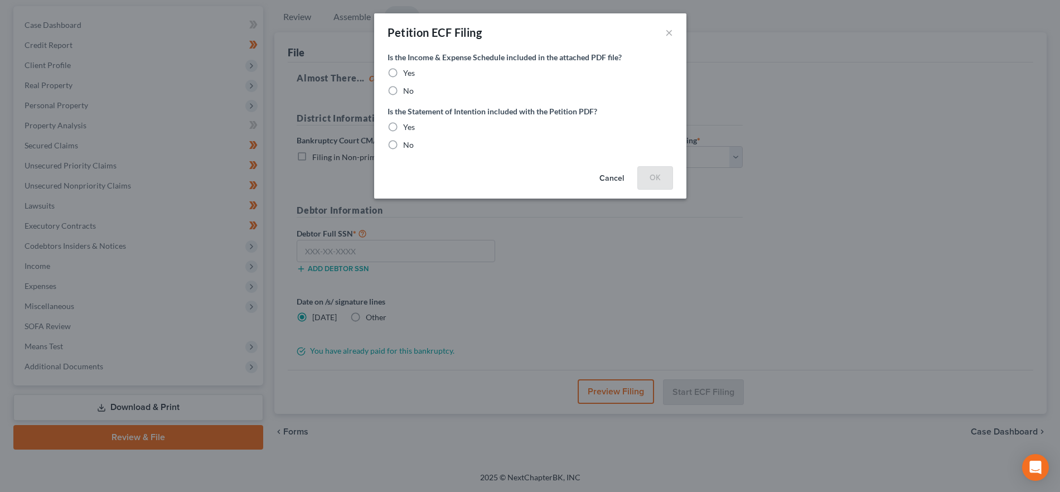
scroll to position [101, 0]
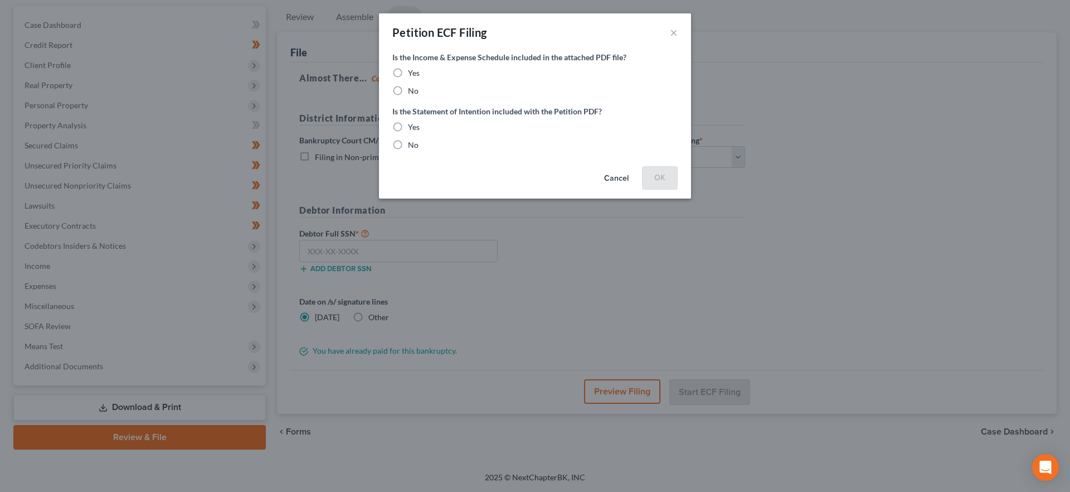
click at [413, 71] on span "Yes" at bounding box center [414, 72] width 12 height 9
click at [413, 71] on input "Yes" at bounding box center [416, 70] width 7 height 7
radio input "true"
drag, startPoint x: 397, startPoint y: 123, endPoint x: 439, endPoint y: 148, distance: 49.2
click at [408, 124] on label "Yes" at bounding box center [414, 127] width 12 height 11
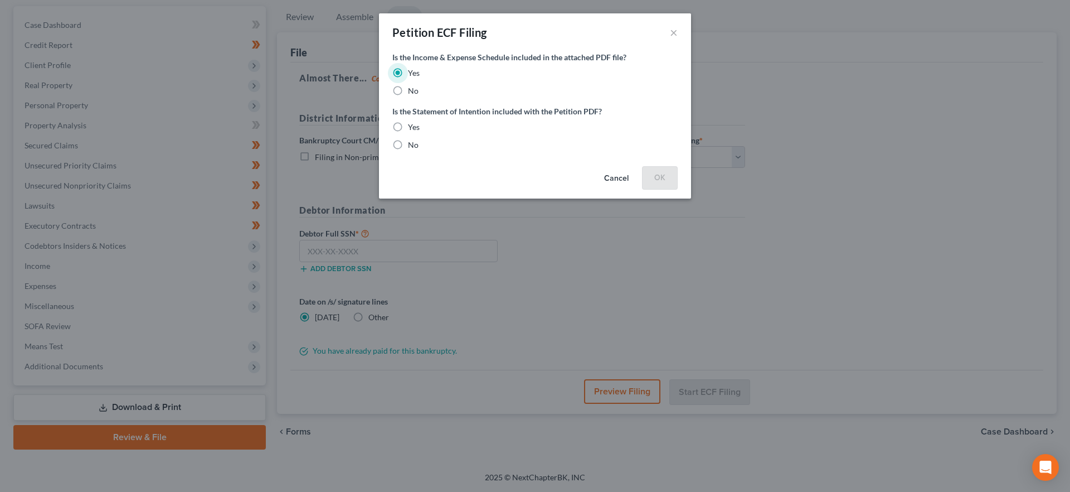
click at [413, 124] on input "Yes" at bounding box center [416, 125] width 7 height 7
radio input "true"
click at [650, 174] on button "OK" at bounding box center [660, 177] width 36 height 22
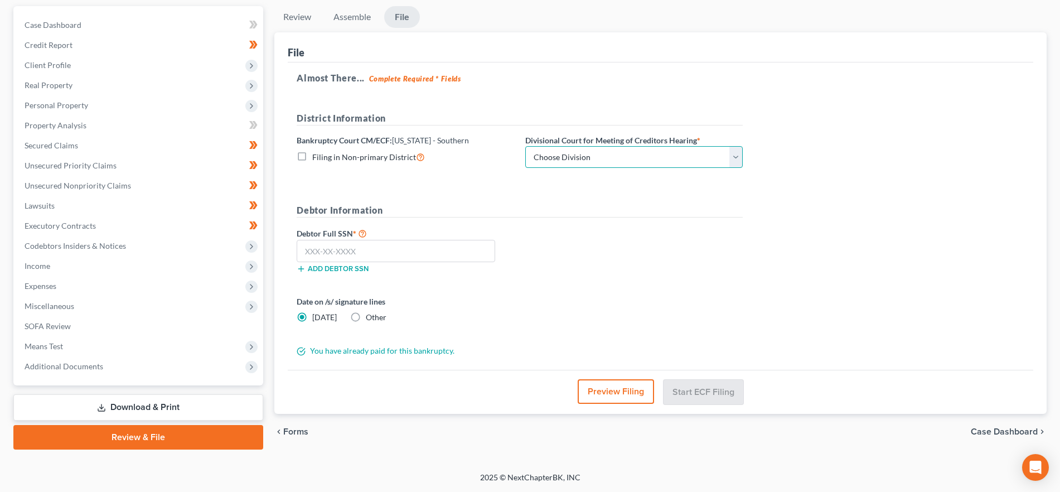
click at [593, 149] on select "Choose Division Evansville Indianapolis New Albany Terre Haute" at bounding box center [633, 157] width 217 height 22
select select "0"
click at [525, 146] on select "Choose Division Evansville Indianapolis New Albany Terre Haute" at bounding box center [633, 157] width 217 height 22
click at [402, 254] on input "text" at bounding box center [396, 251] width 198 height 22
paste input "309-78-7623"
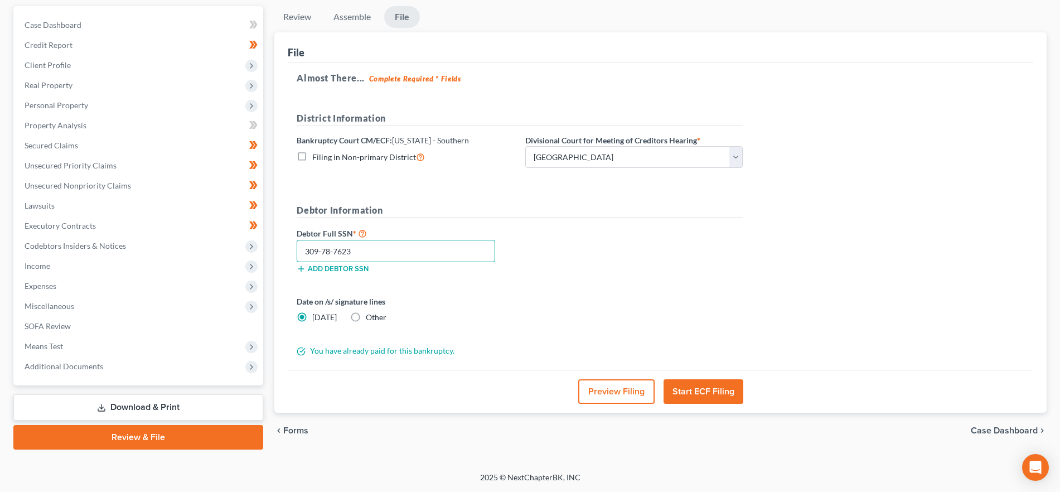
type input "309-78-7623"
click at [616, 398] on button "Preview Filing" at bounding box center [616, 391] width 76 height 25
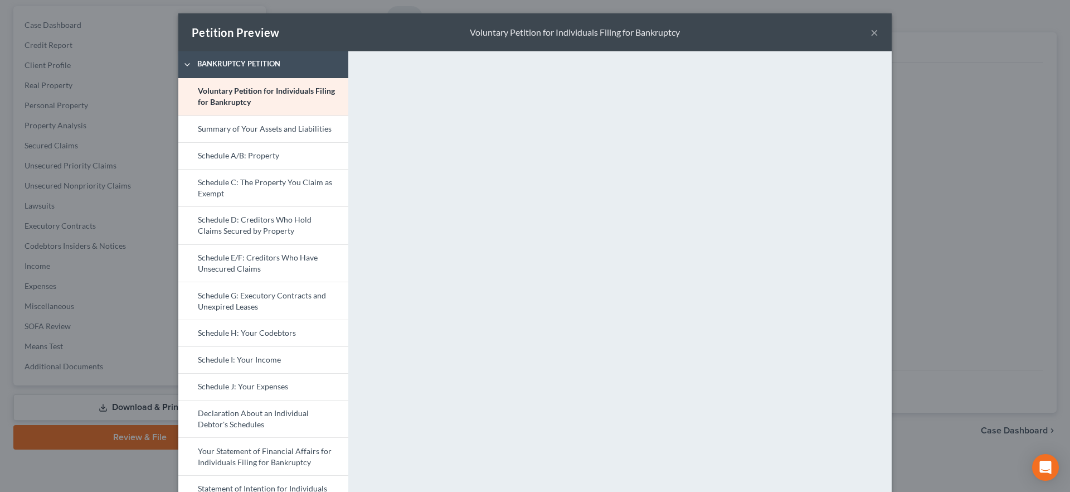
drag, startPoint x: 866, startPoint y: 31, endPoint x: 866, endPoint y: 37, distance: 6.1
click at [871, 31] on button "×" at bounding box center [875, 32] width 8 height 13
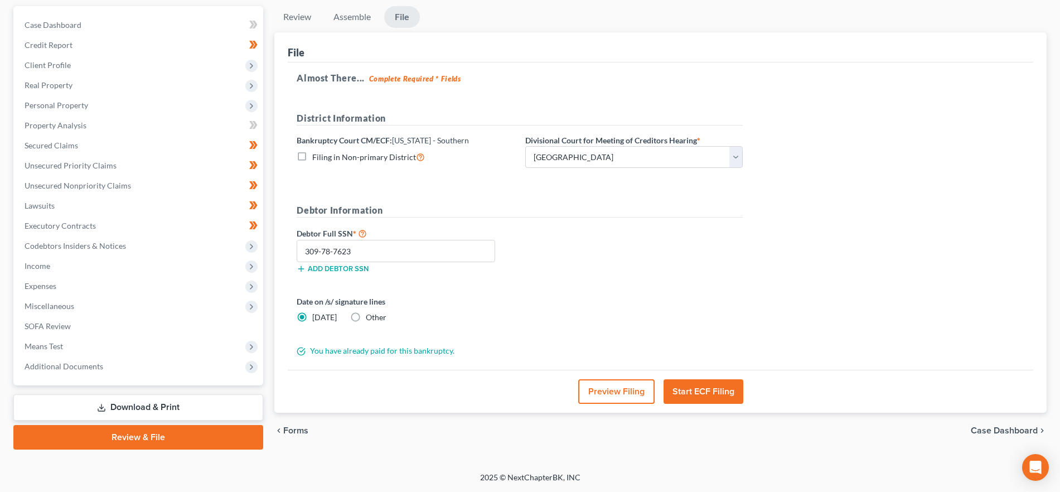
click at [721, 395] on button "Start ECF Filing" at bounding box center [703, 391] width 80 height 25
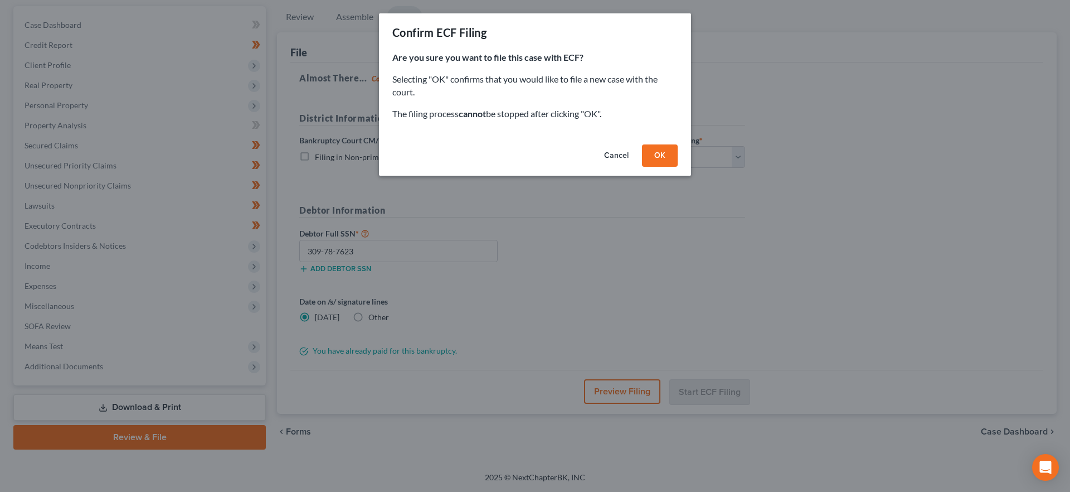
click at [668, 152] on button "OK" at bounding box center [660, 155] width 36 height 22
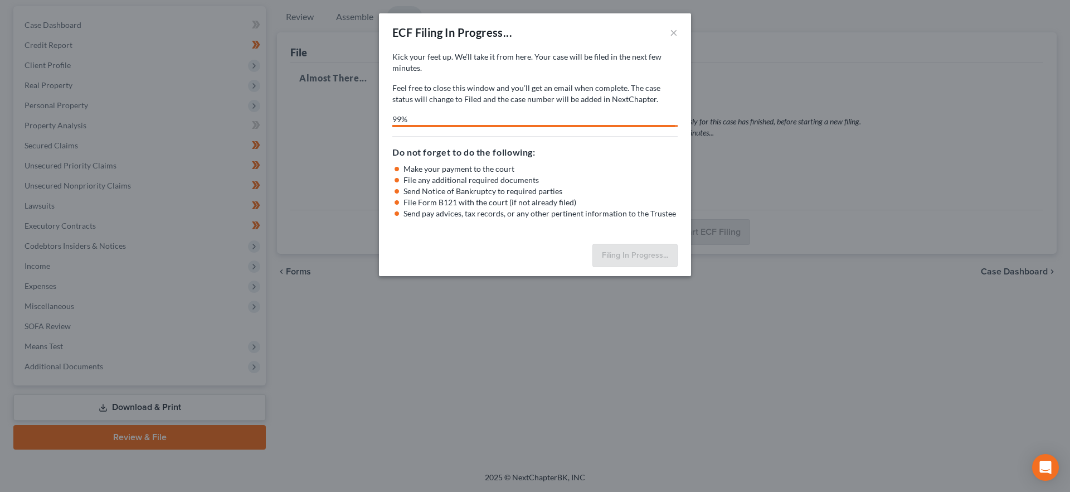
select select "0"
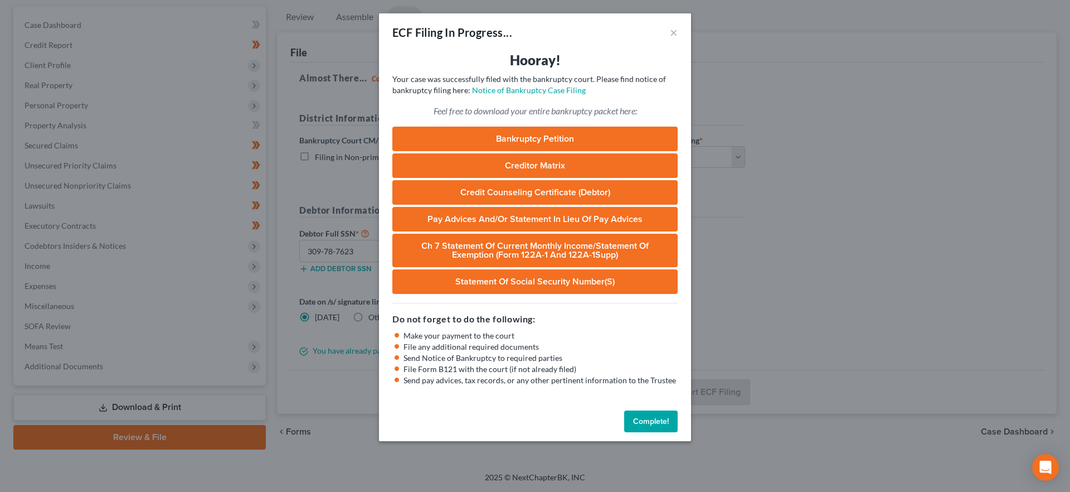
drag, startPoint x: 626, startPoint y: 425, endPoint x: 759, endPoint y: 428, distance: 133.3
click at [624, 425] on button "Complete!" at bounding box center [651, 421] width 54 height 22
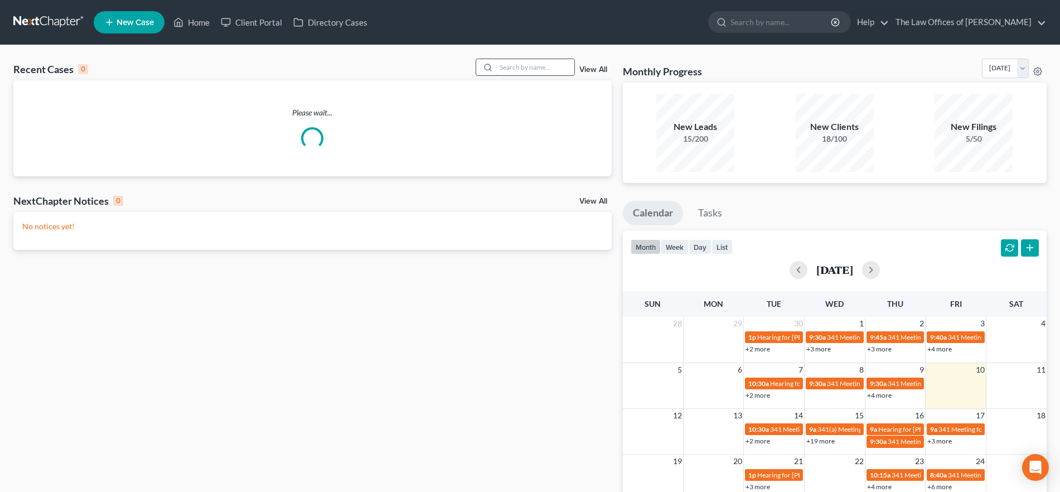
click at [520, 66] on input "search" at bounding box center [535, 67] width 78 height 16
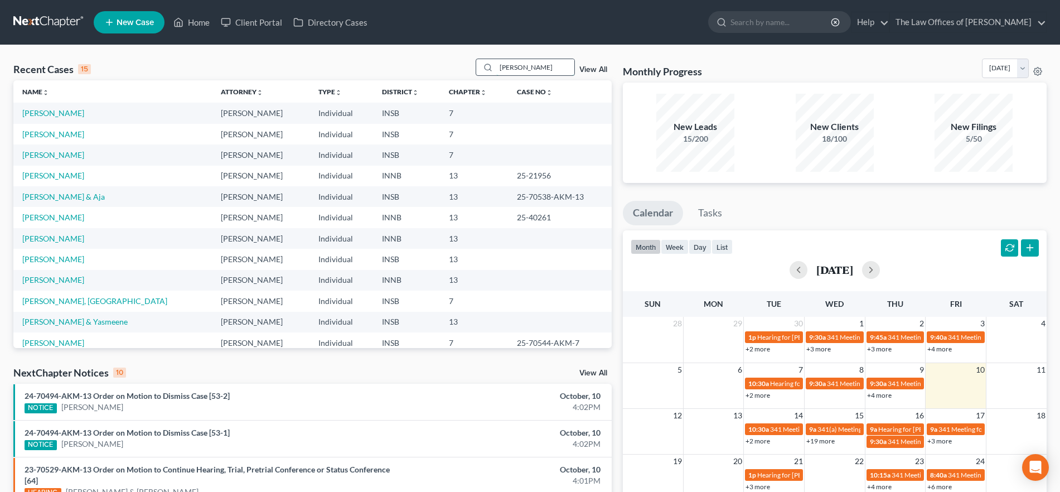
type input "[PERSON_NAME]"
